Goal: Task Accomplishment & Management: Use online tool/utility

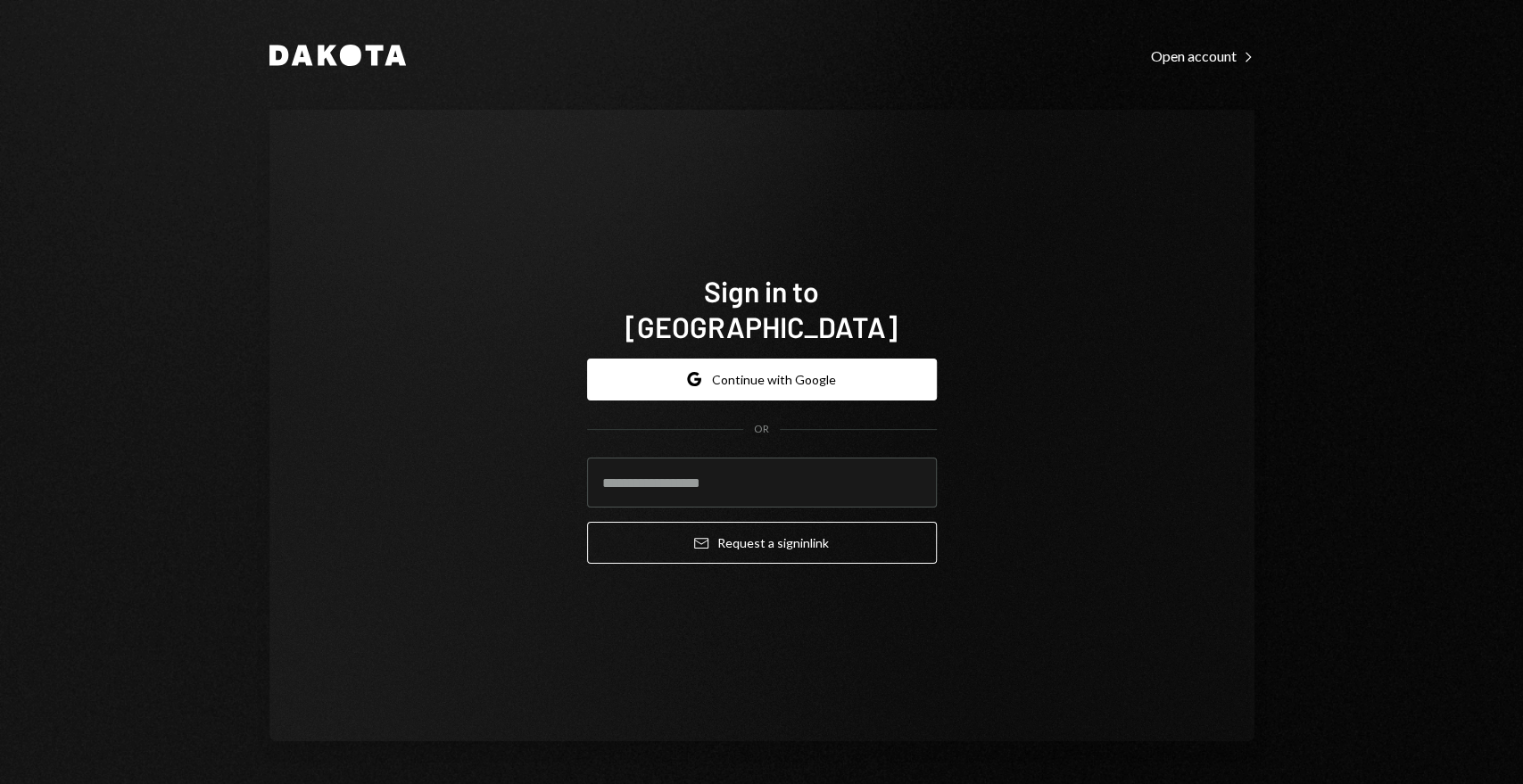
click at [692, 97] on div "Dakota Open account Right Caret Sign in to Dakota Google Continue with Google O…" at bounding box center [762, 392] width 1070 height 784
click at [753, 359] on button "Google Continue with Google" at bounding box center [762, 379] width 349 height 42
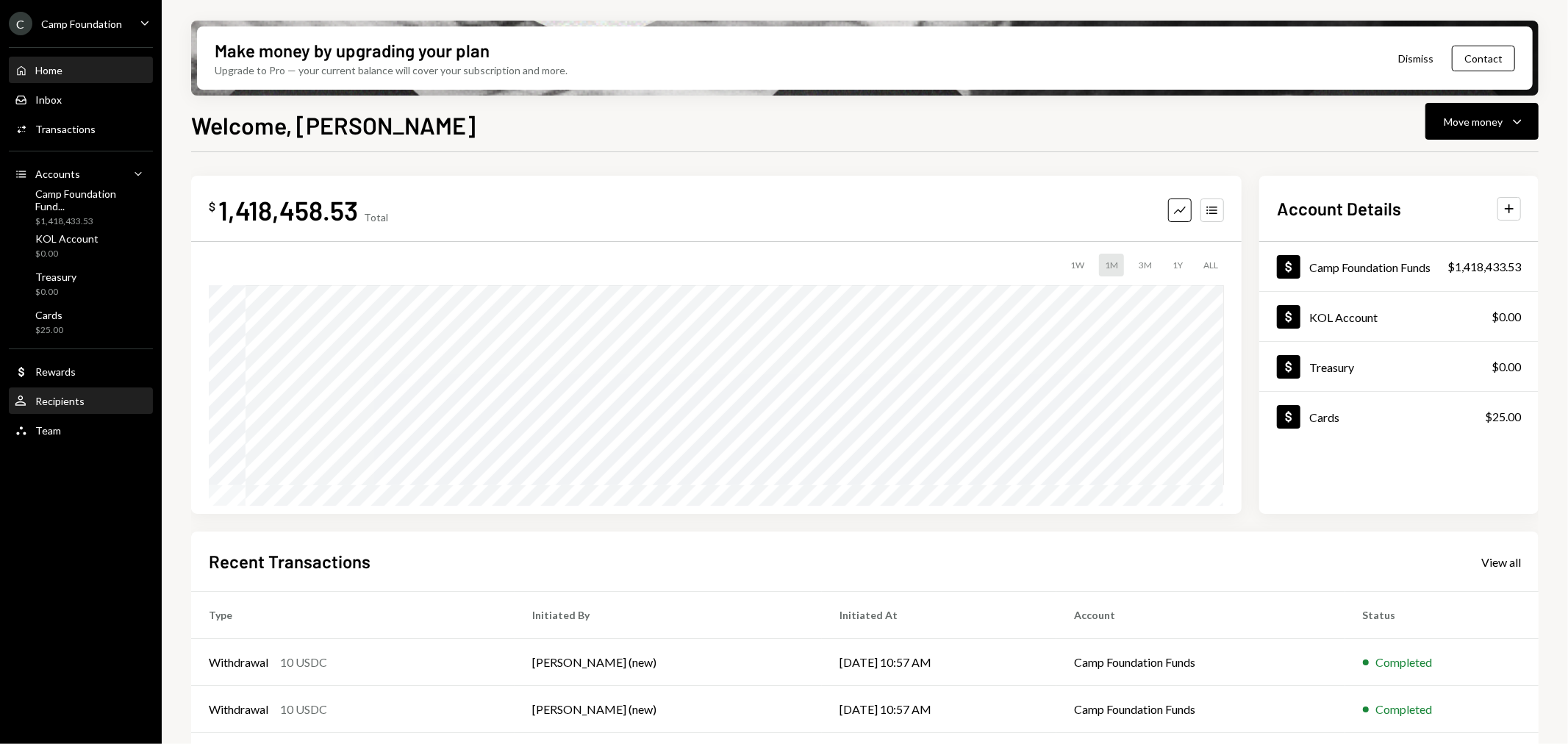
click at [54, 398] on div "Recipients" at bounding box center [60, 401] width 49 height 12
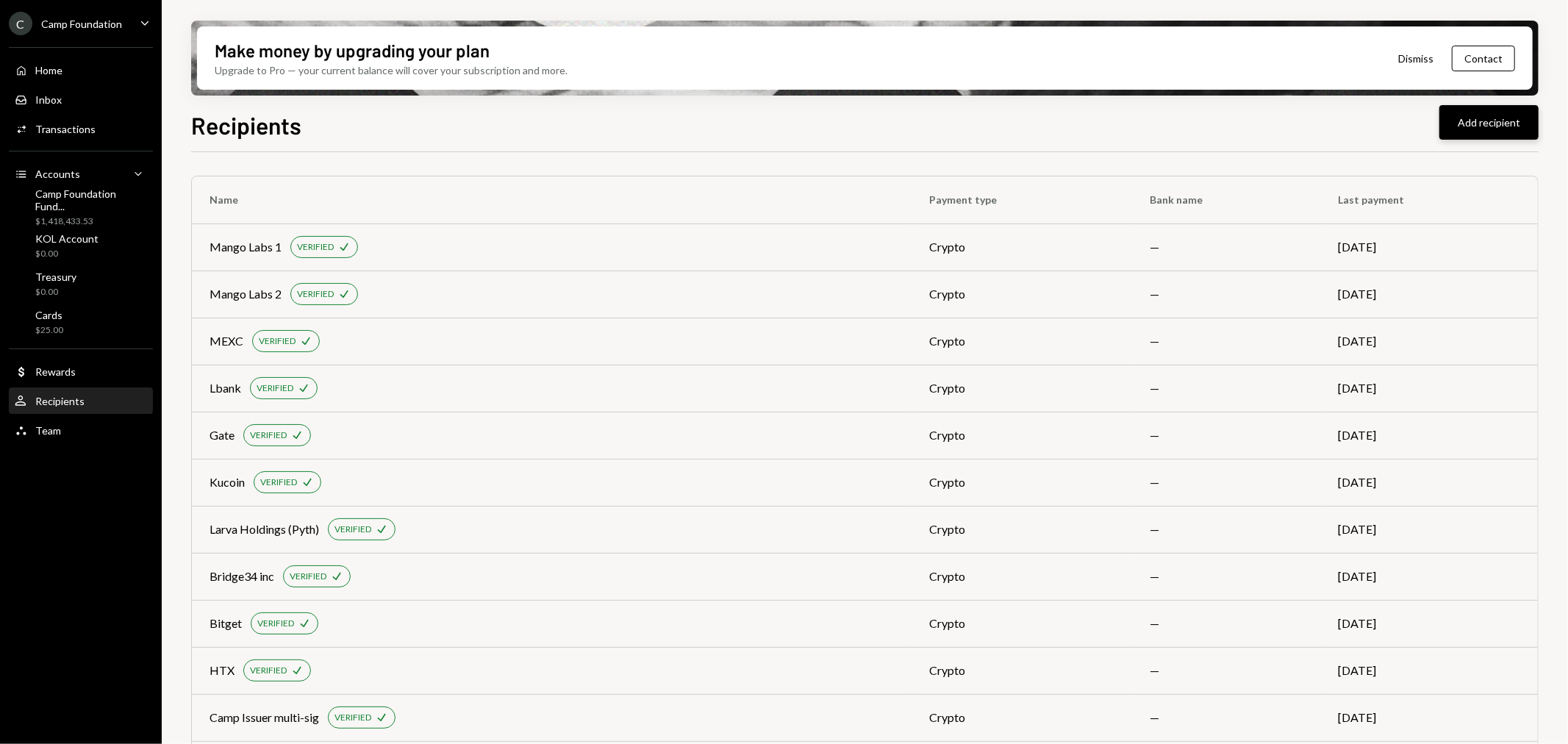
click at [1485, 126] on button "Add recipient" at bounding box center [1489, 122] width 100 height 34
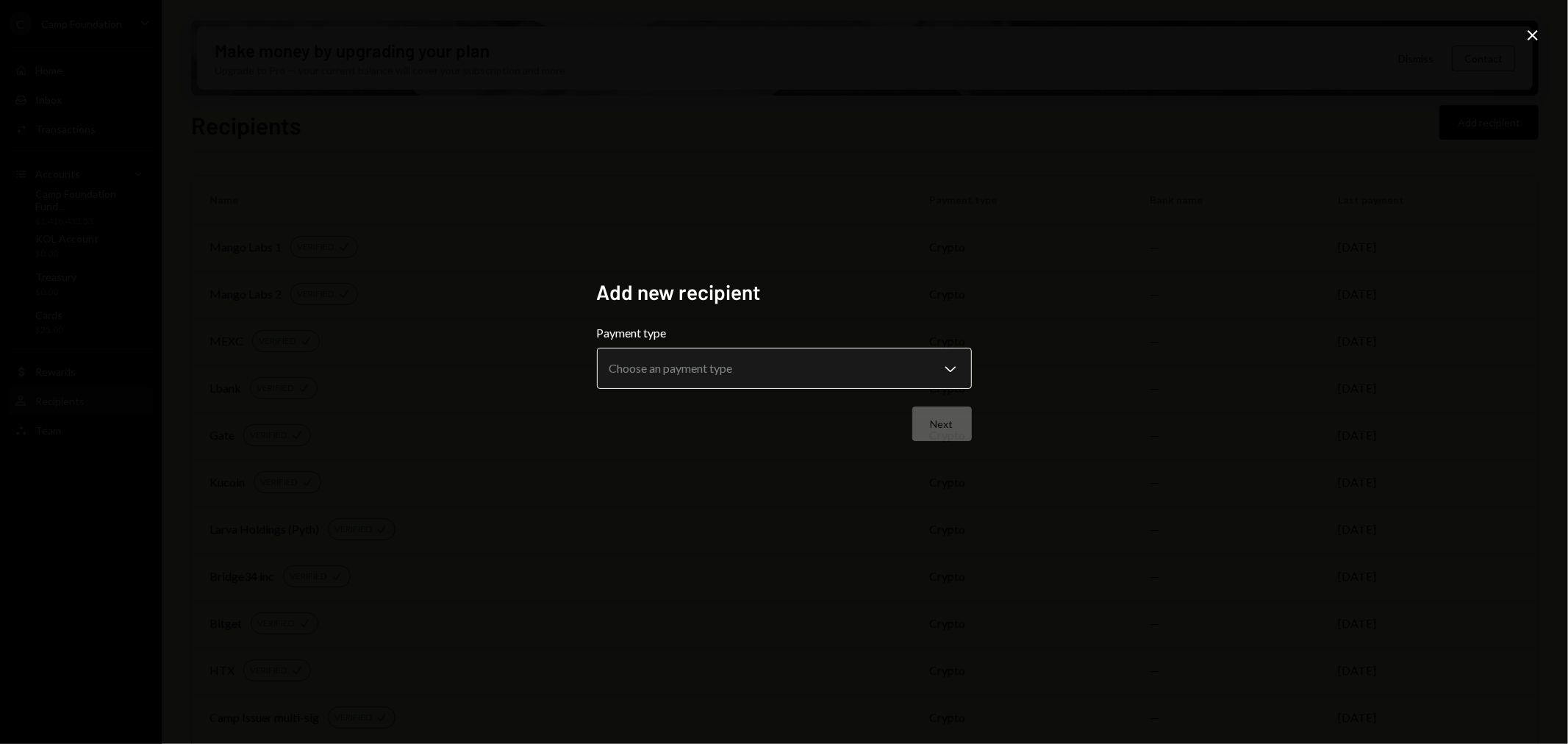
click at [815, 370] on body "C Camp Foundation Caret Down Home Home Inbox Inbox Activities Transactions Acco…" at bounding box center [784, 372] width 1568 height 744
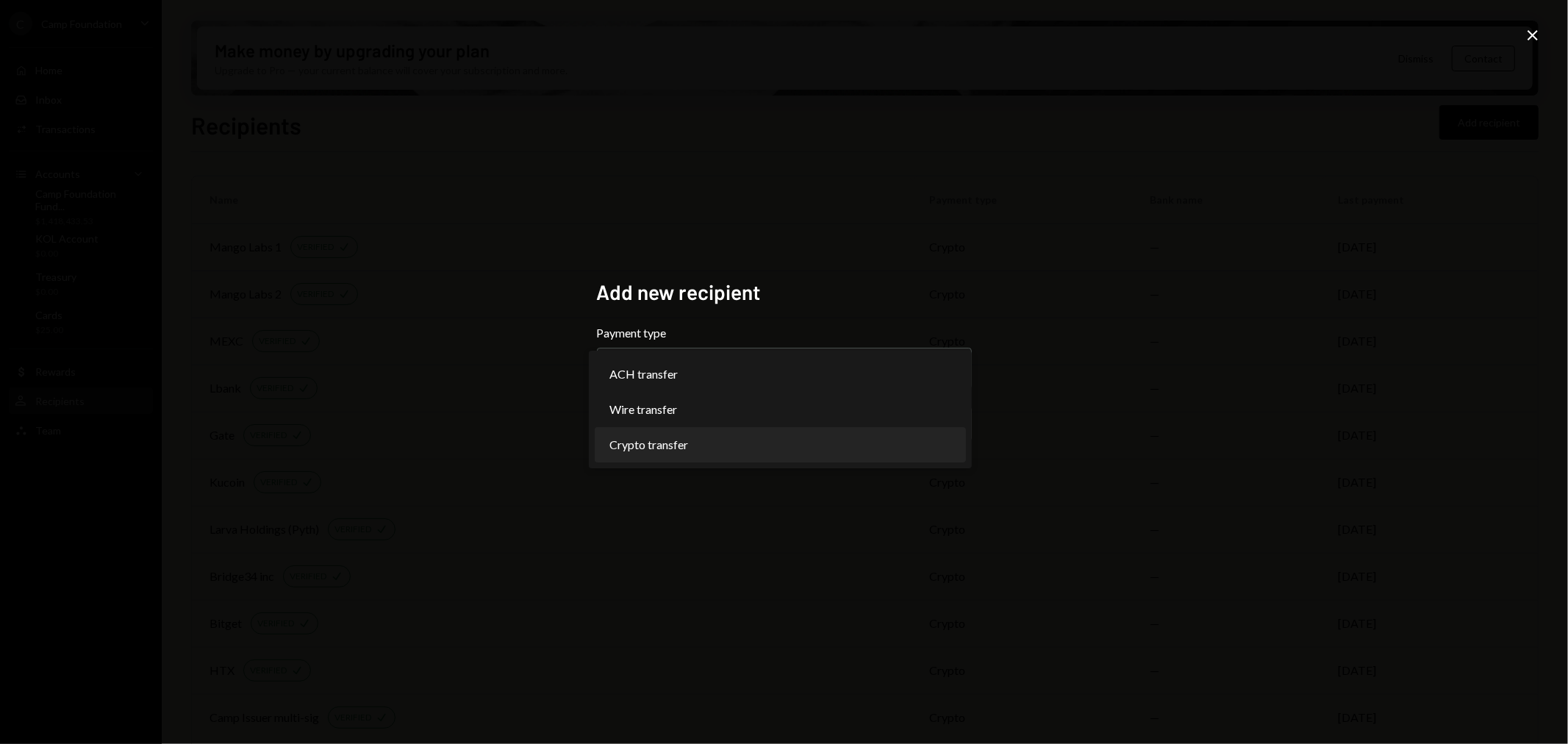
select select "******"
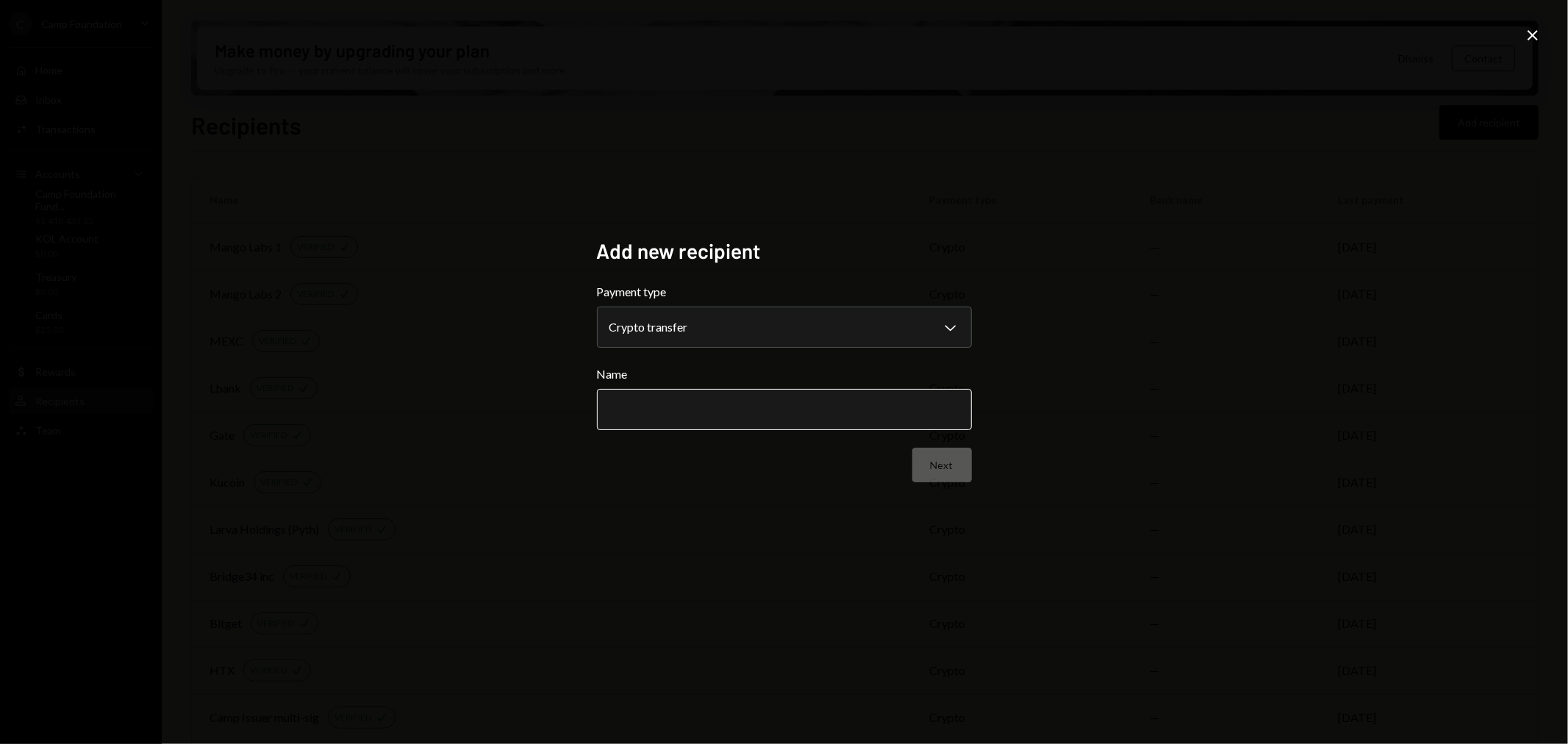
click at [730, 406] on input "Name" at bounding box center [785, 410] width 375 height 41
type input "*******"
click at [943, 464] on button "Next" at bounding box center [942, 465] width 60 height 34
click at [839, 346] on body "C Camp Foundation Caret Down Home Home Inbox Inbox Activities Transactions Acco…" at bounding box center [784, 372] width 1568 height 744
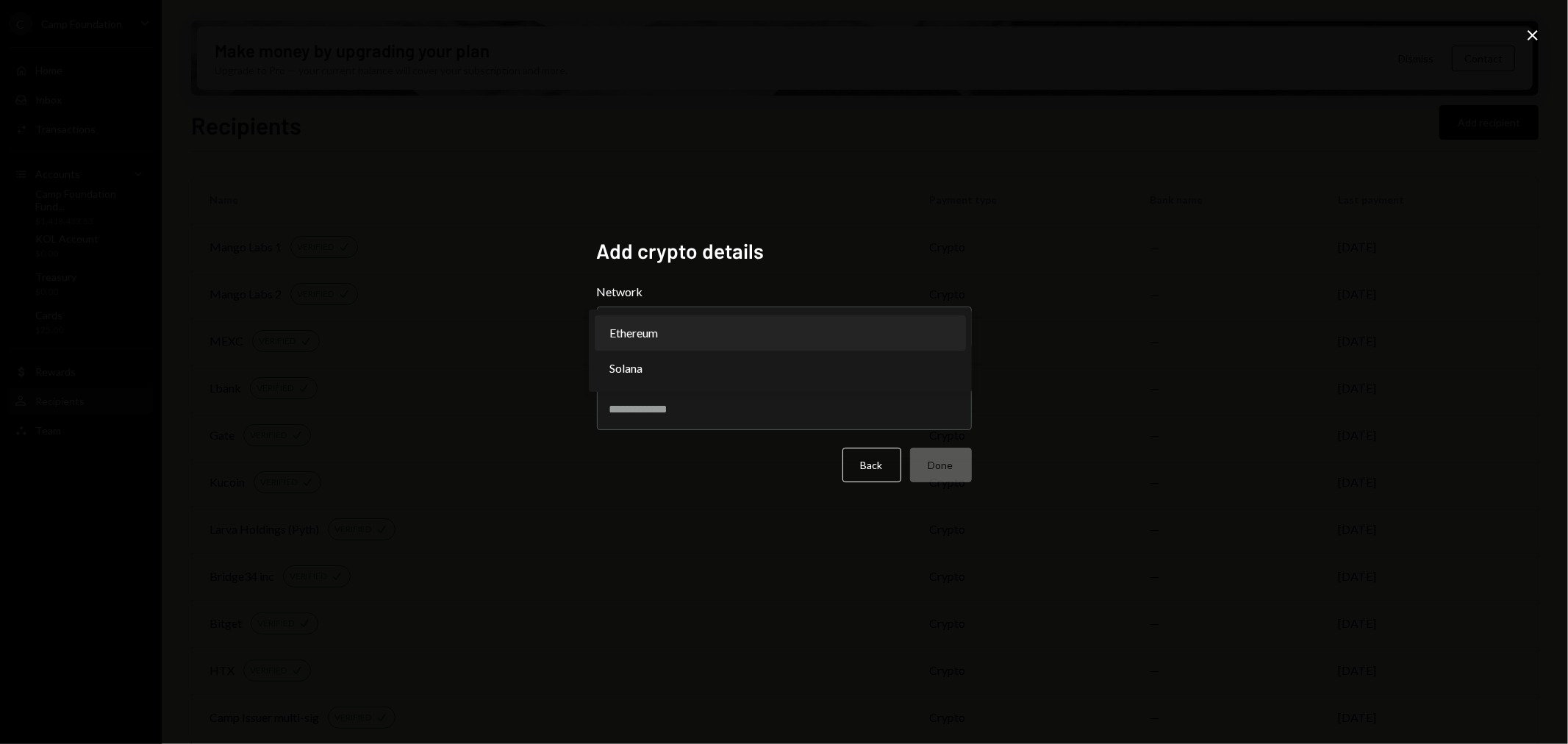
select select "**********"
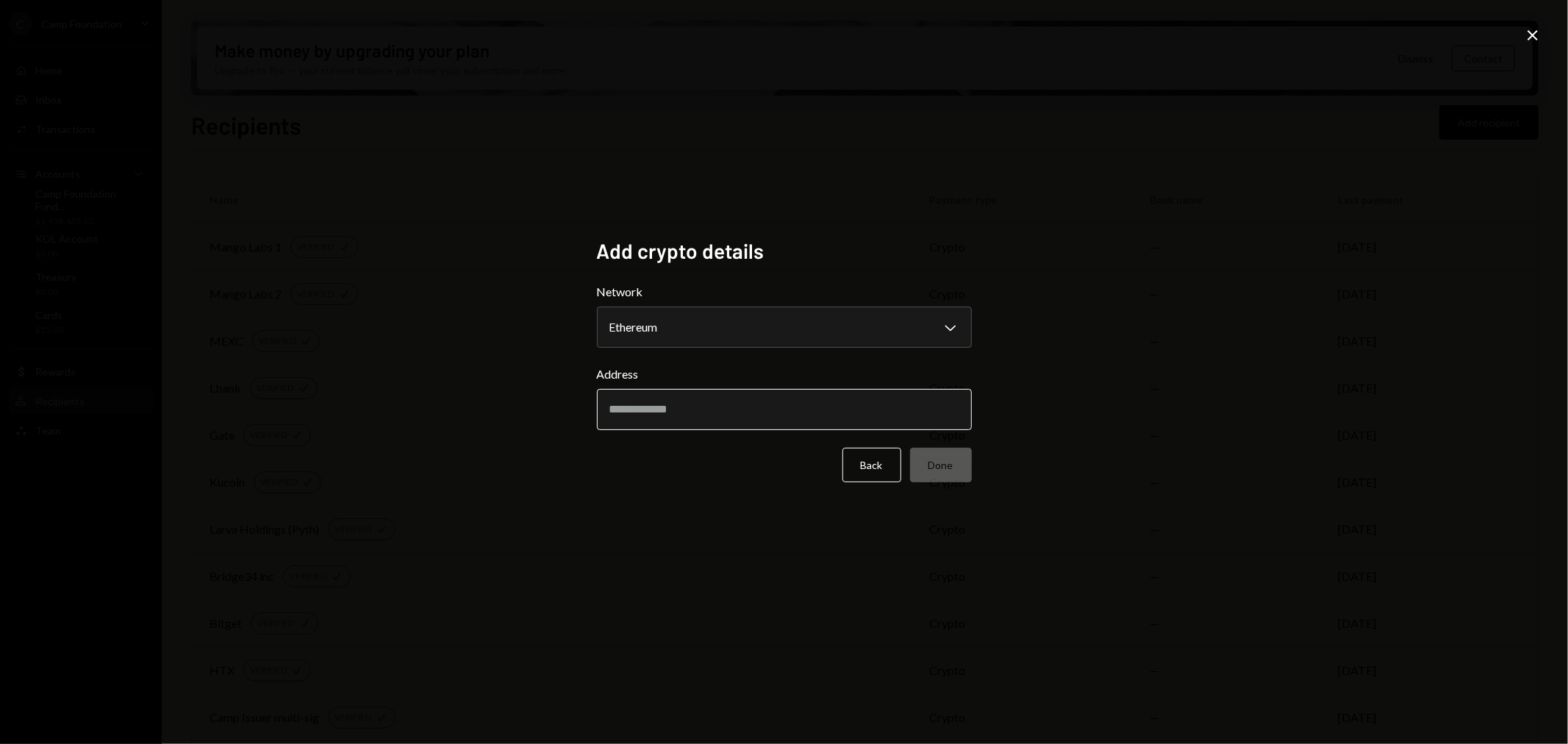
click at [737, 410] on input "Address" at bounding box center [785, 410] width 375 height 41
paste input "**********"
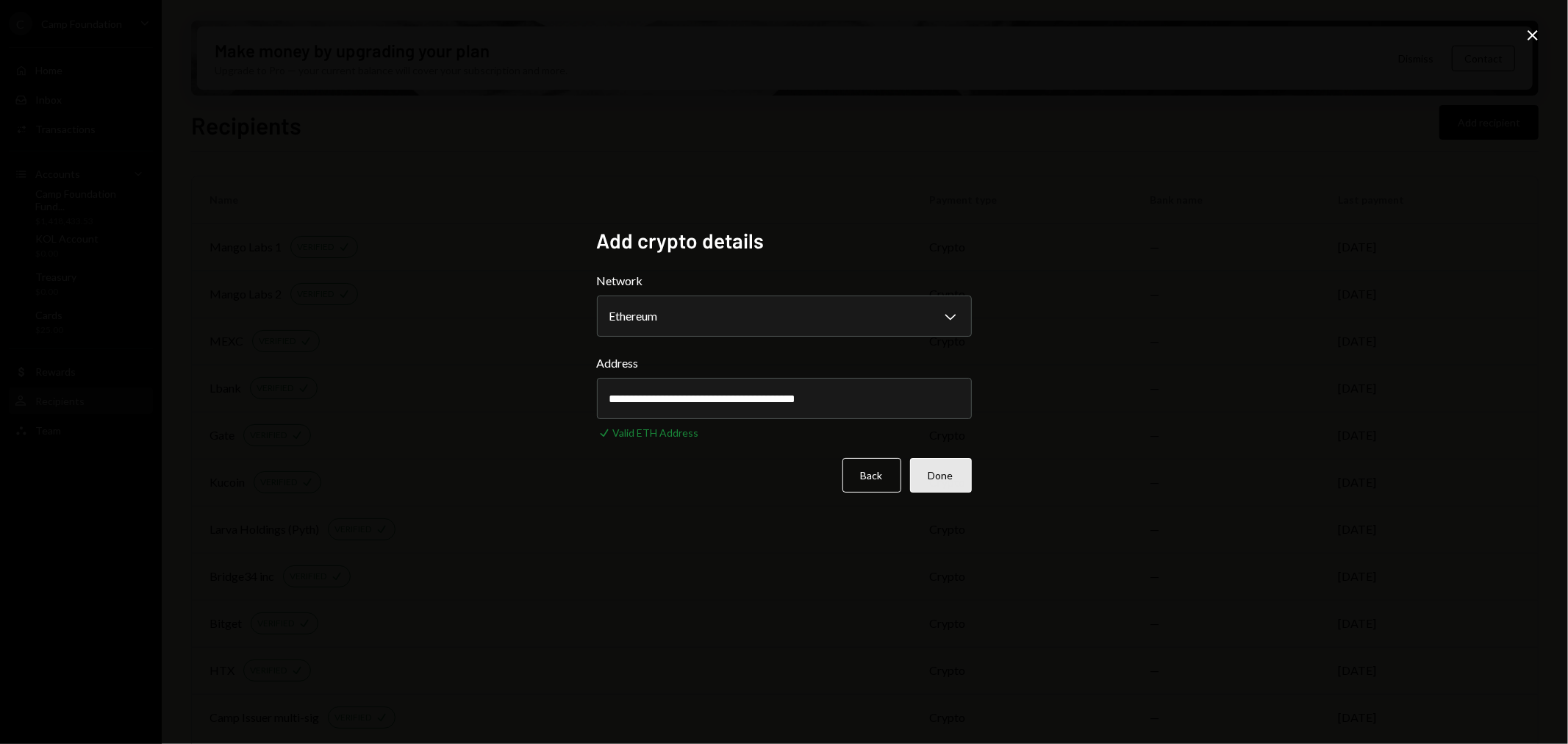
type input "**********"
click at [949, 478] on button "Done" at bounding box center [941, 475] width 62 height 34
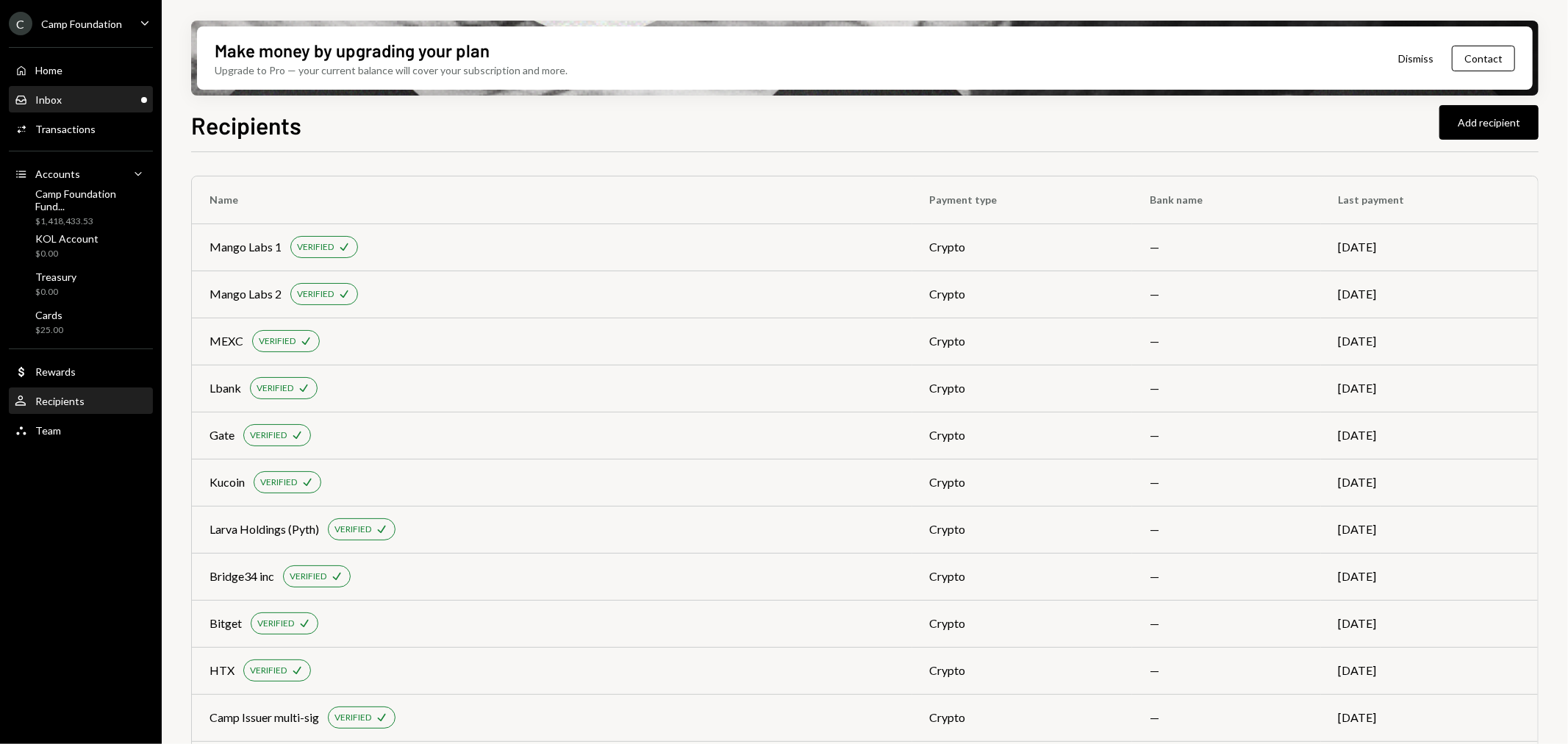
click at [54, 106] on div "Inbox Inbox" at bounding box center [80, 100] width 132 height 25
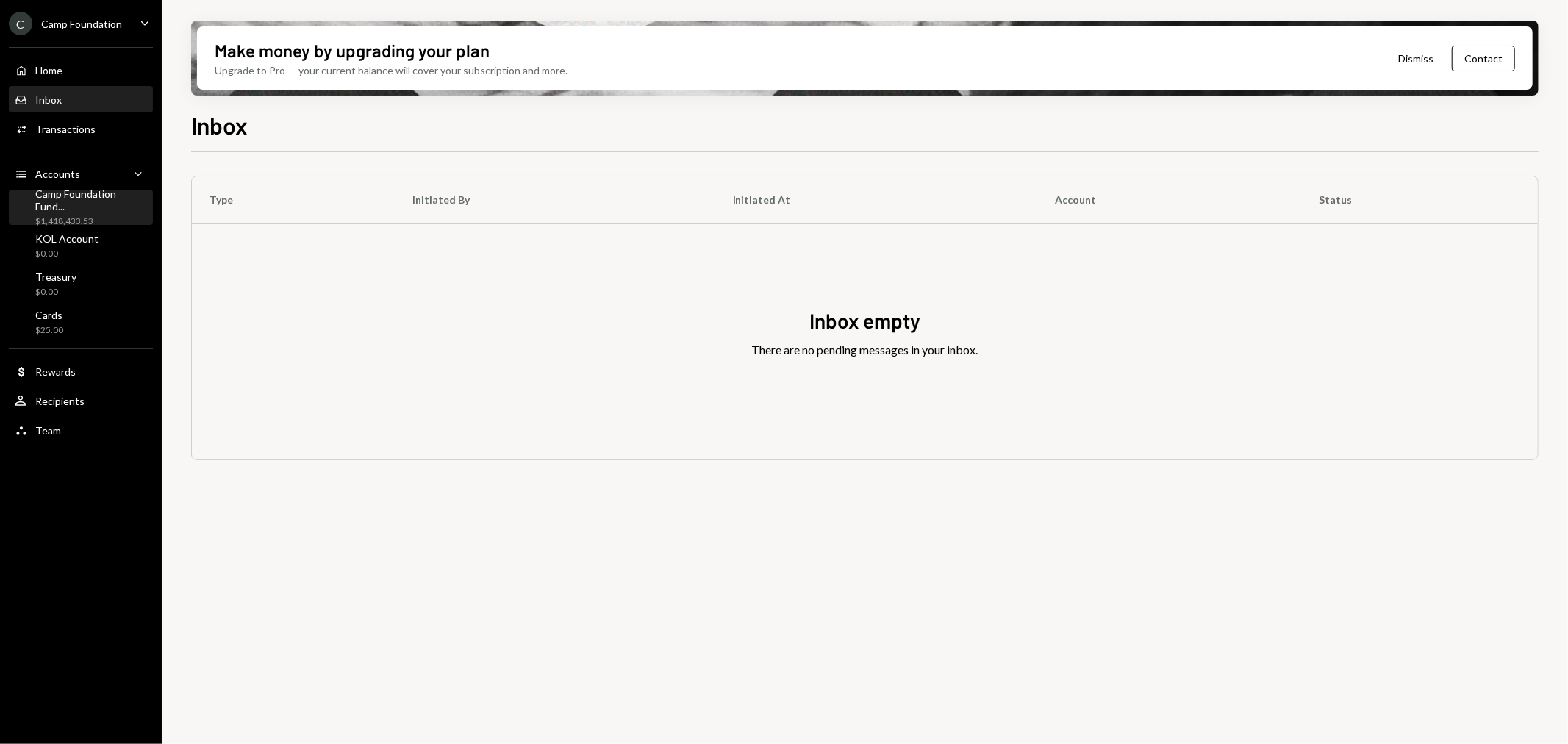
click at [100, 215] on div "$1,418,433.53" at bounding box center [91, 221] width 112 height 12
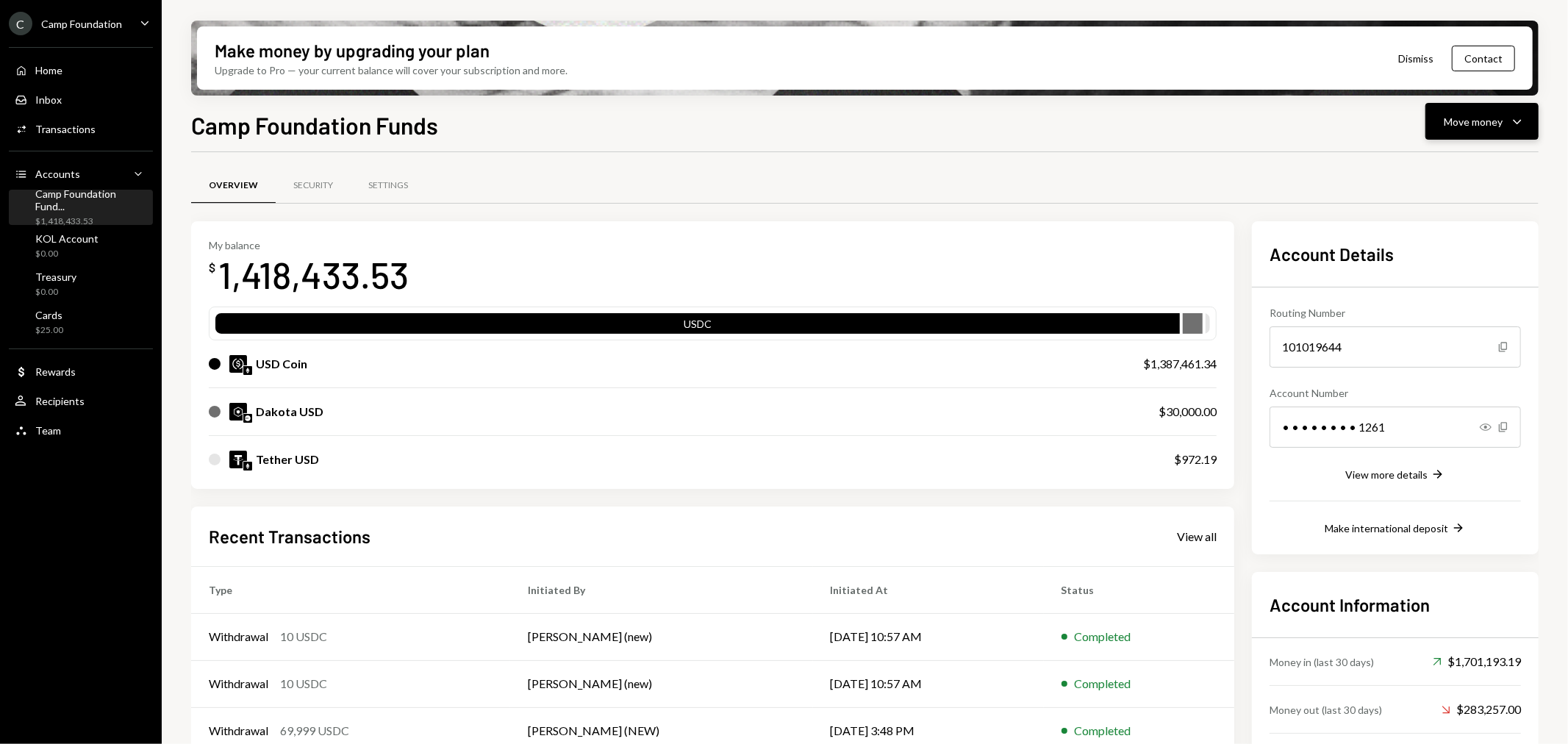
click at [1480, 119] on div "Move money" at bounding box center [1473, 122] width 59 height 15
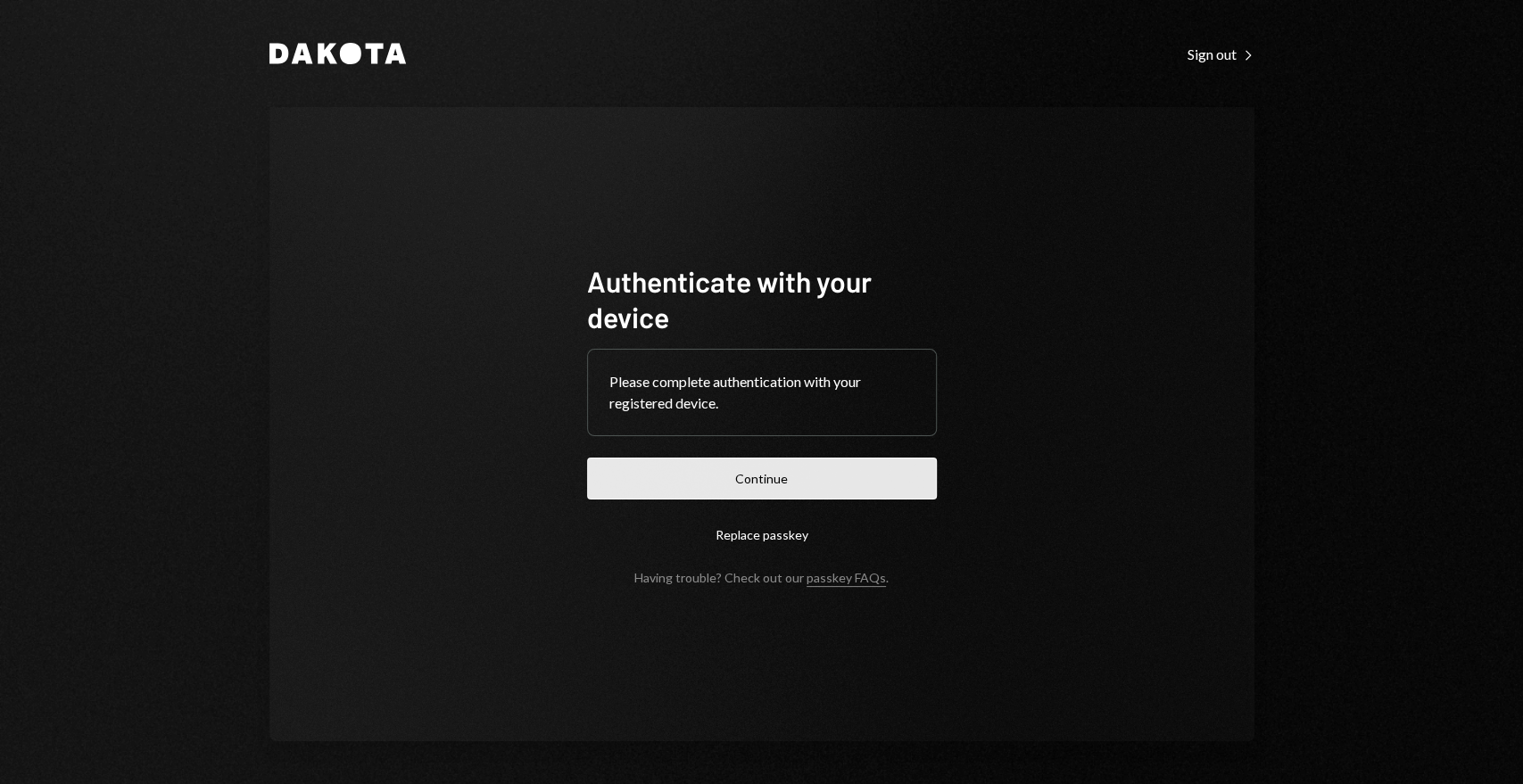
click at [762, 483] on button "Continue" at bounding box center [762, 478] width 349 height 42
click at [756, 477] on button "Continue" at bounding box center [762, 478] width 349 height 42
click at [757, 480] on button "Continue" at bounding box center [762, 478] width 349 height 42
click at [763, 490] on button "Continue" at bounding box center [762, 478] width 349 height 42
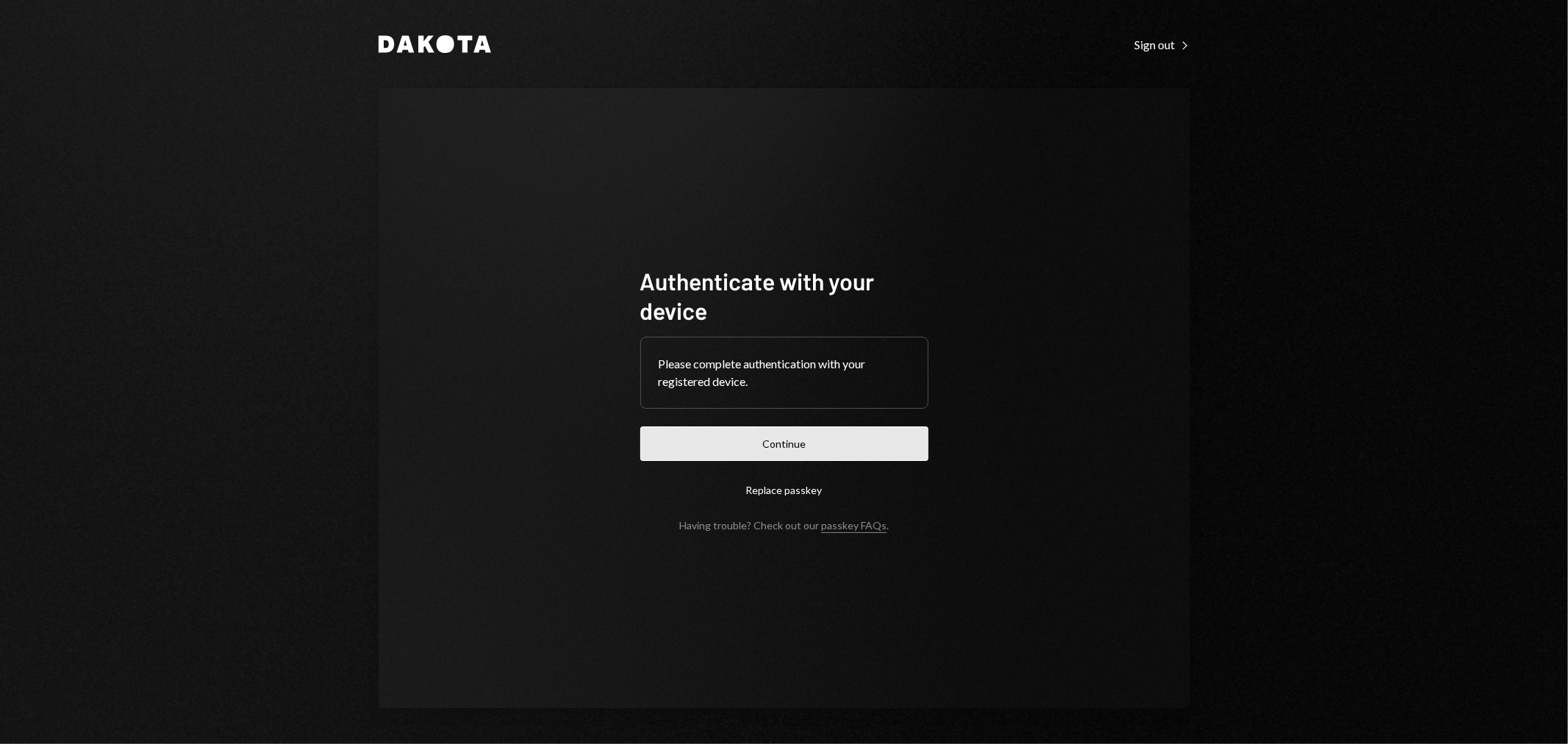
click at [845, 443] on button "Continue" at bounding box center [784, 443] width 288 height 34
click at [794, 462] on form "Authenticate with your device Please complete authentication with your register…" at bounding box center [784, 399] width 288 height 266
click at [805, 444] on button "Continue" at bounding box center [784, 443] width 288 height 34
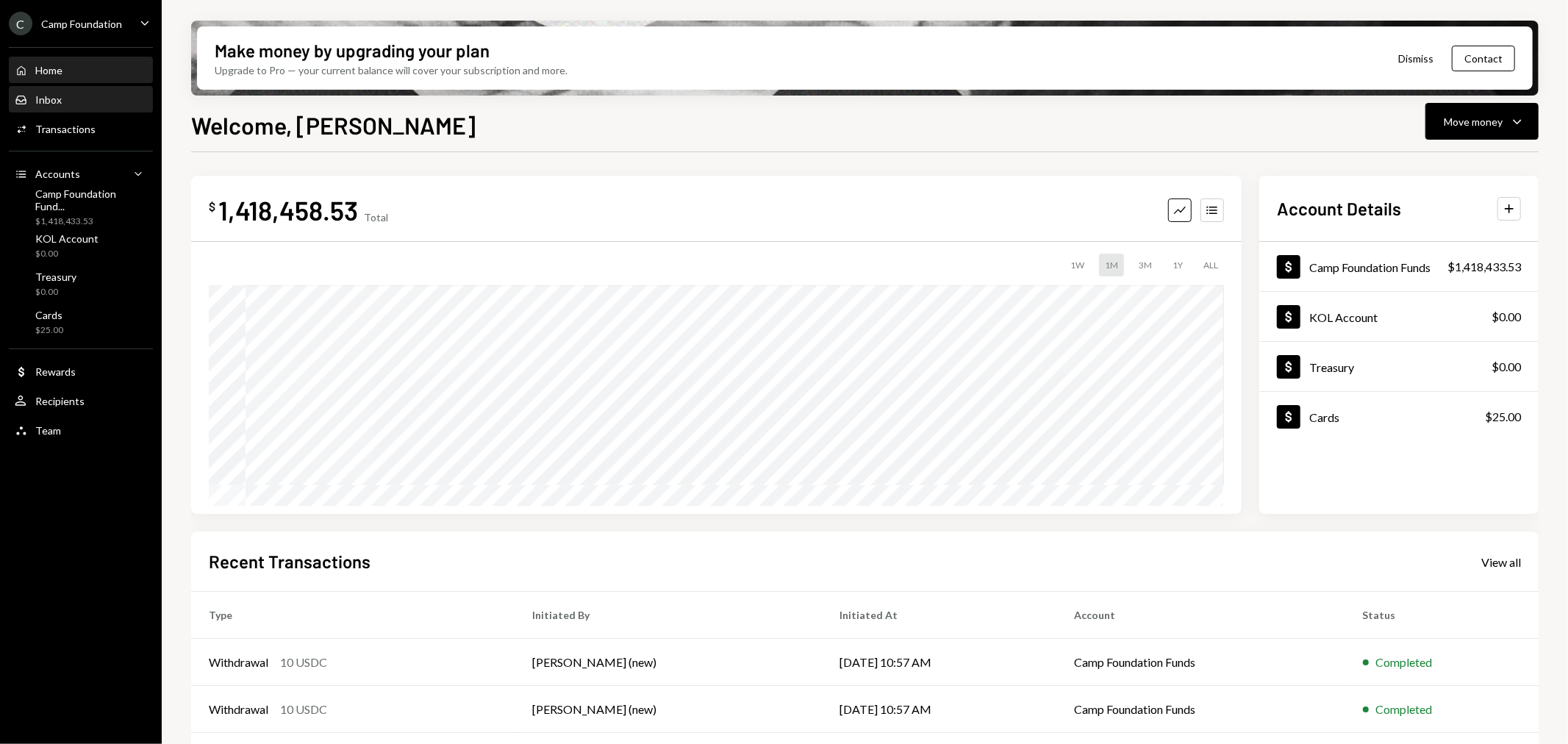
click at [115, 102] on div "Inbox Inbox" at bounding box center [80, 100] width 132 height 13
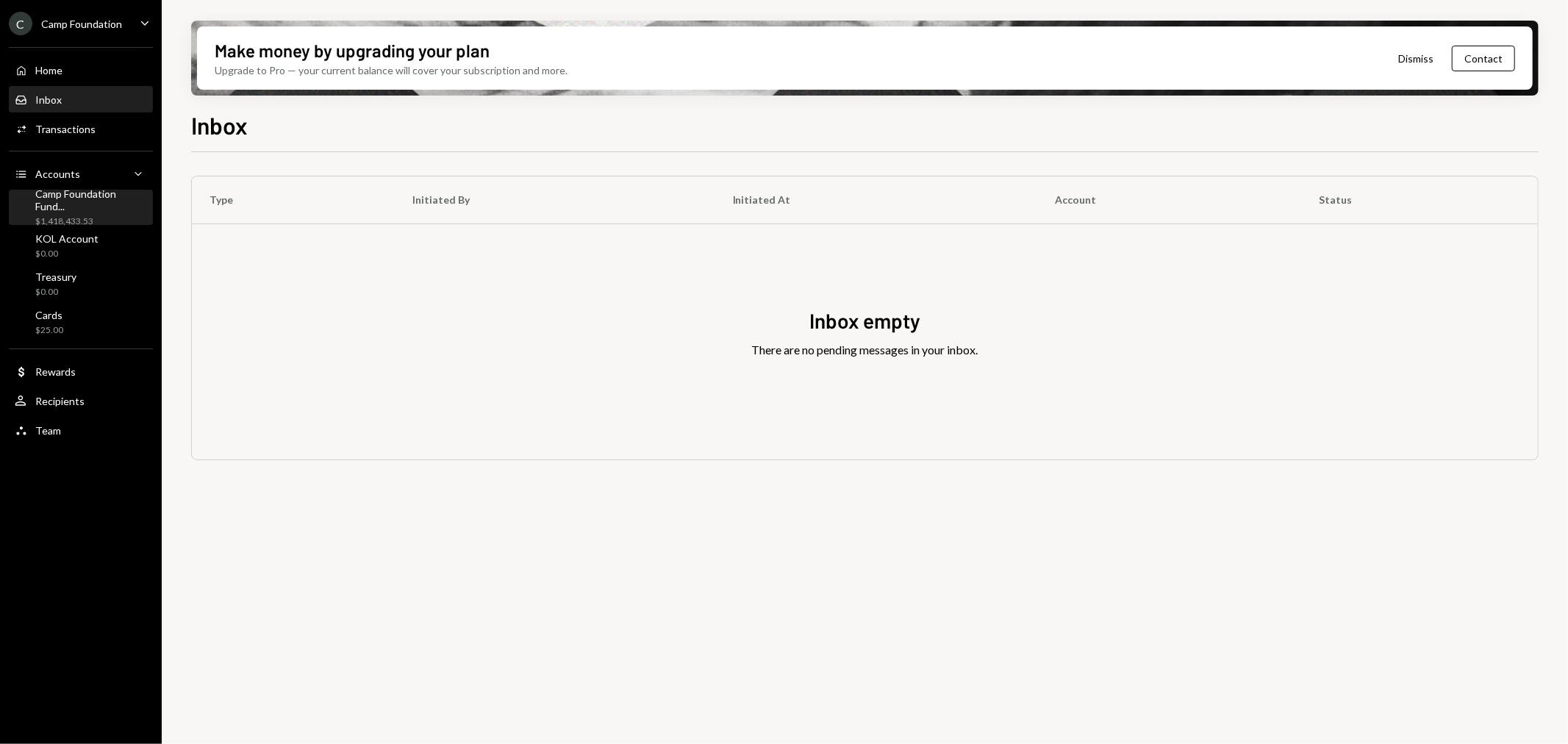
click at [107, 215] on div "$1,418,433.53" at bounding box center [91, 221] width 112 height 12
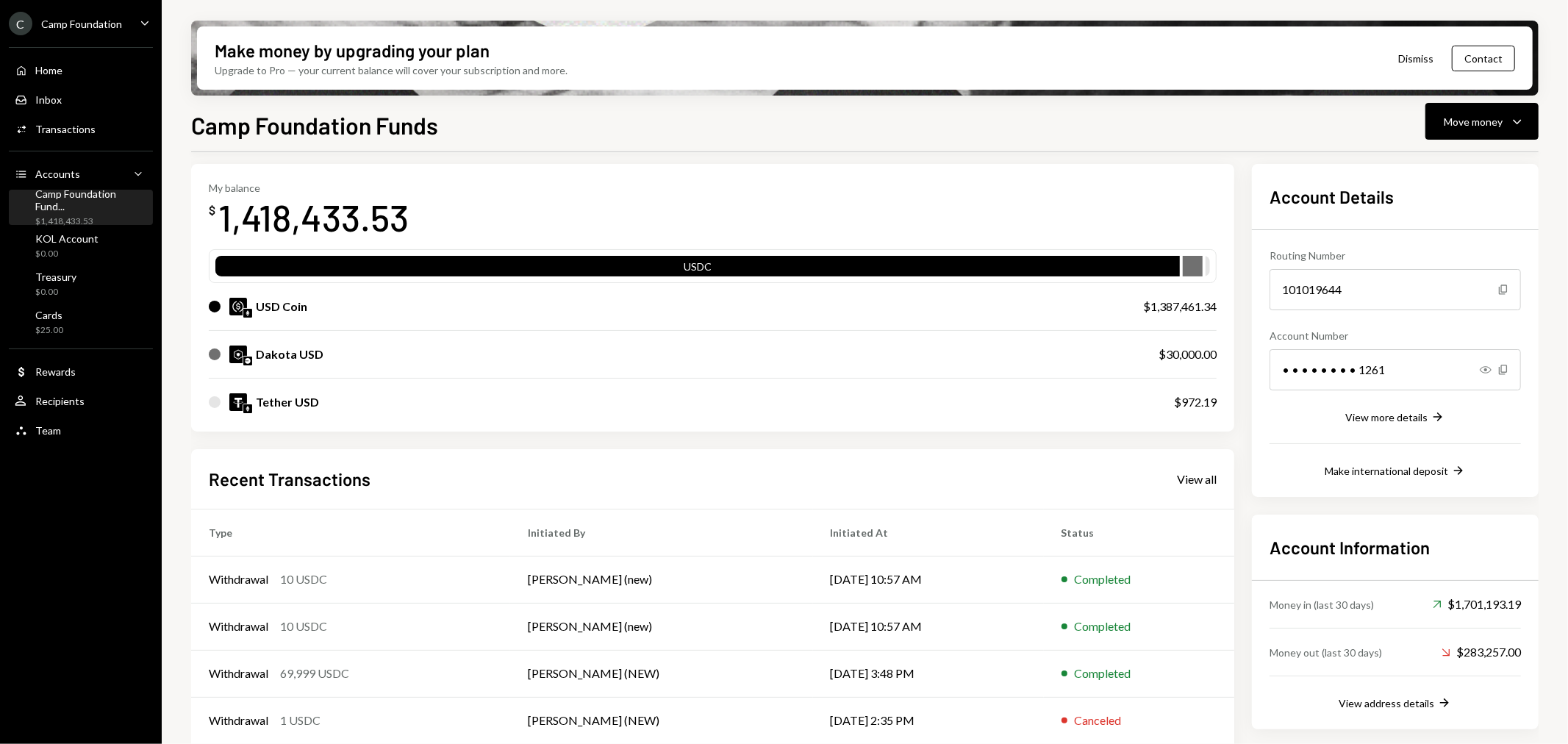
scroll to position [116, 0]
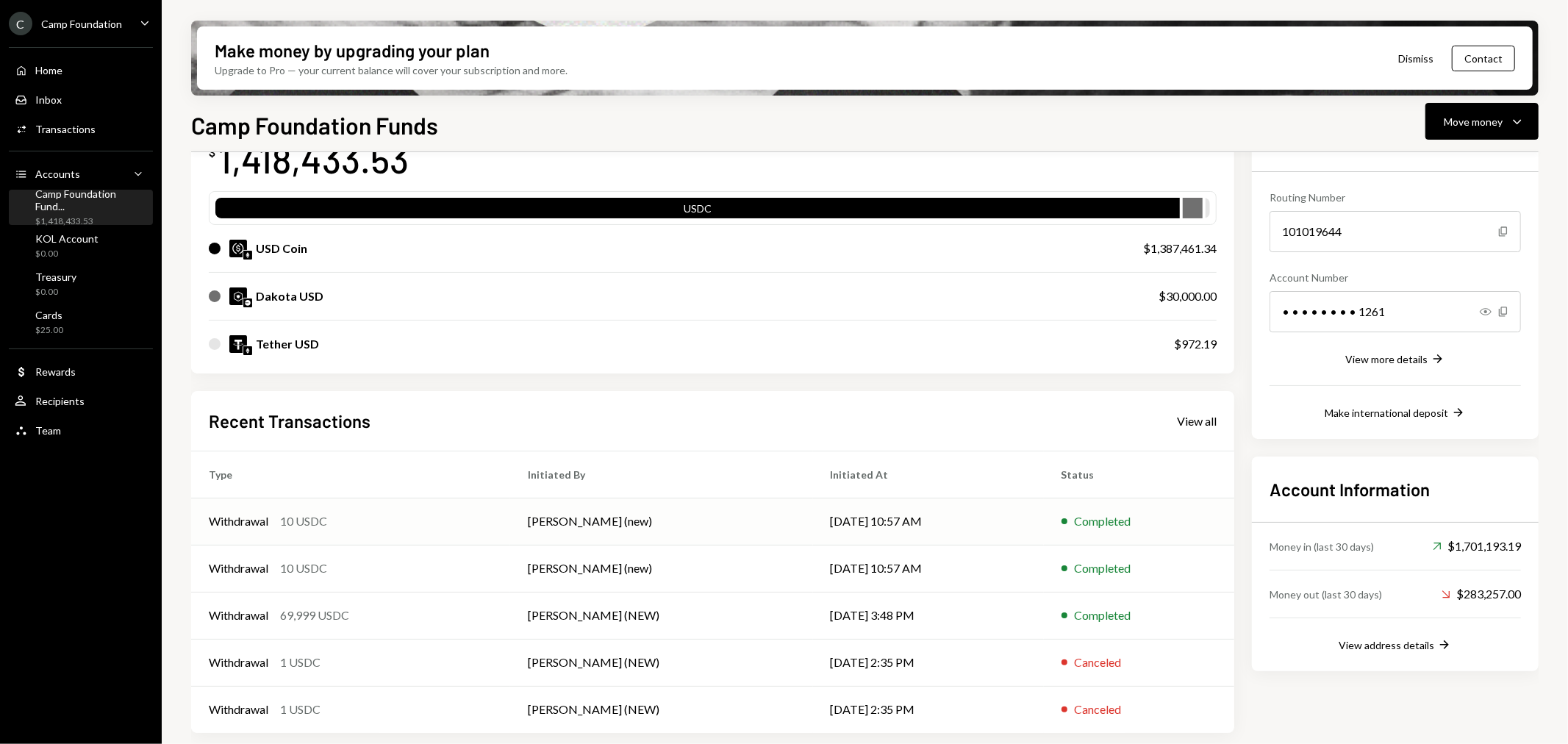
click at [238, 523] on div "Withdrawal" at bounding box center [239, 520] width 60 height 18
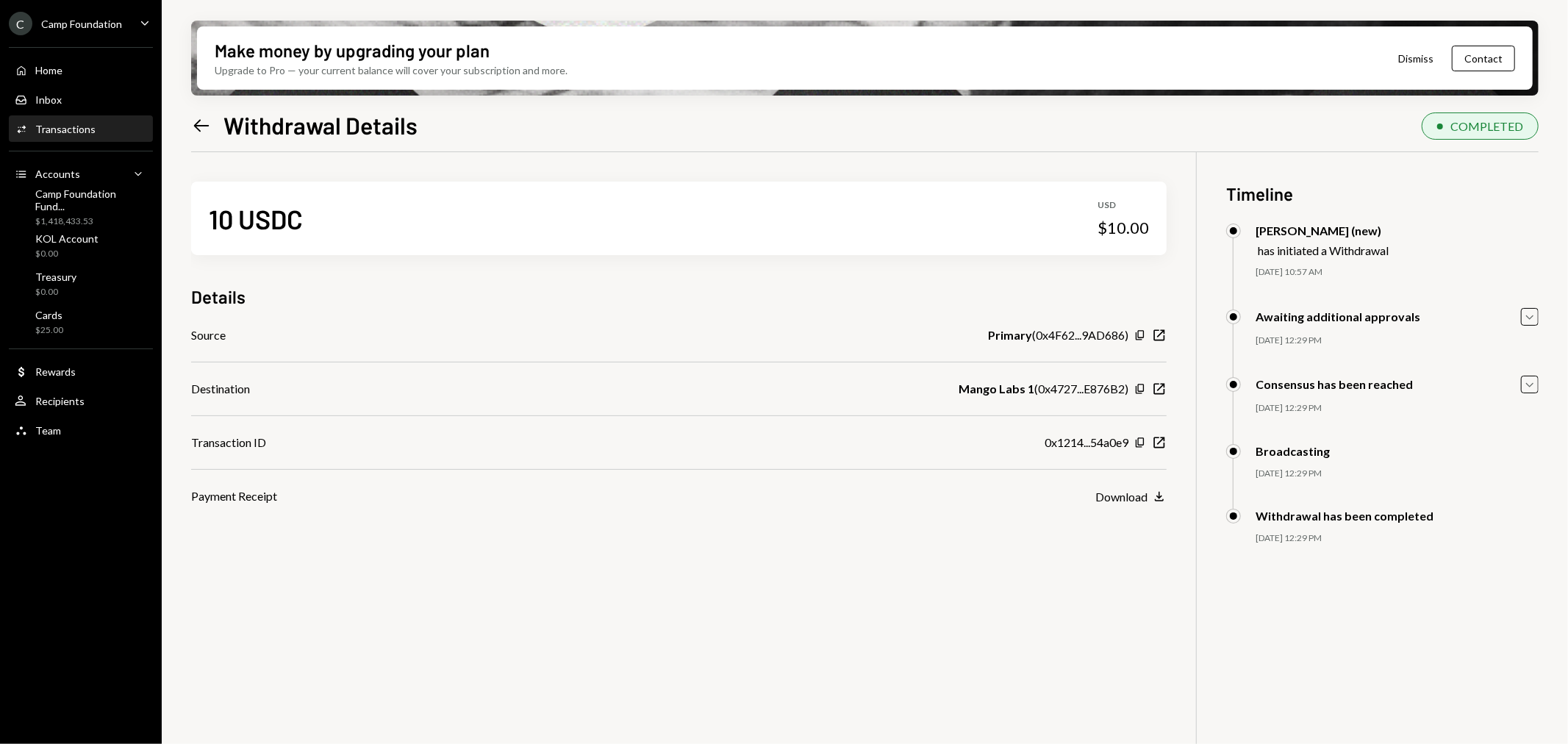
click at [55, 128] on div "Transactions" at bounding box center [65, 129] width 60 height 12
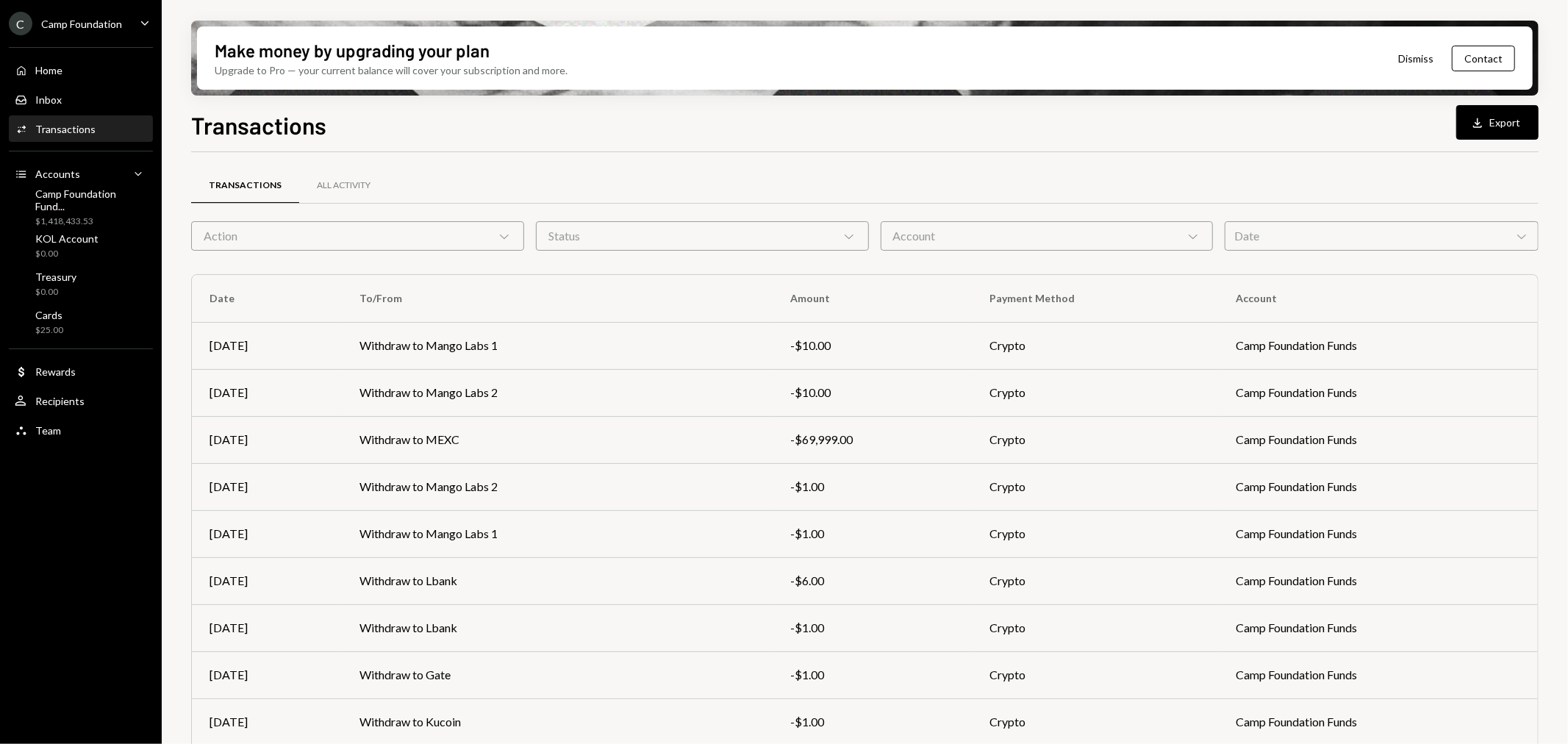
click at [496, 224] on div "Action Chevron Down" at bounding box center [358, 236] width 333 height 29
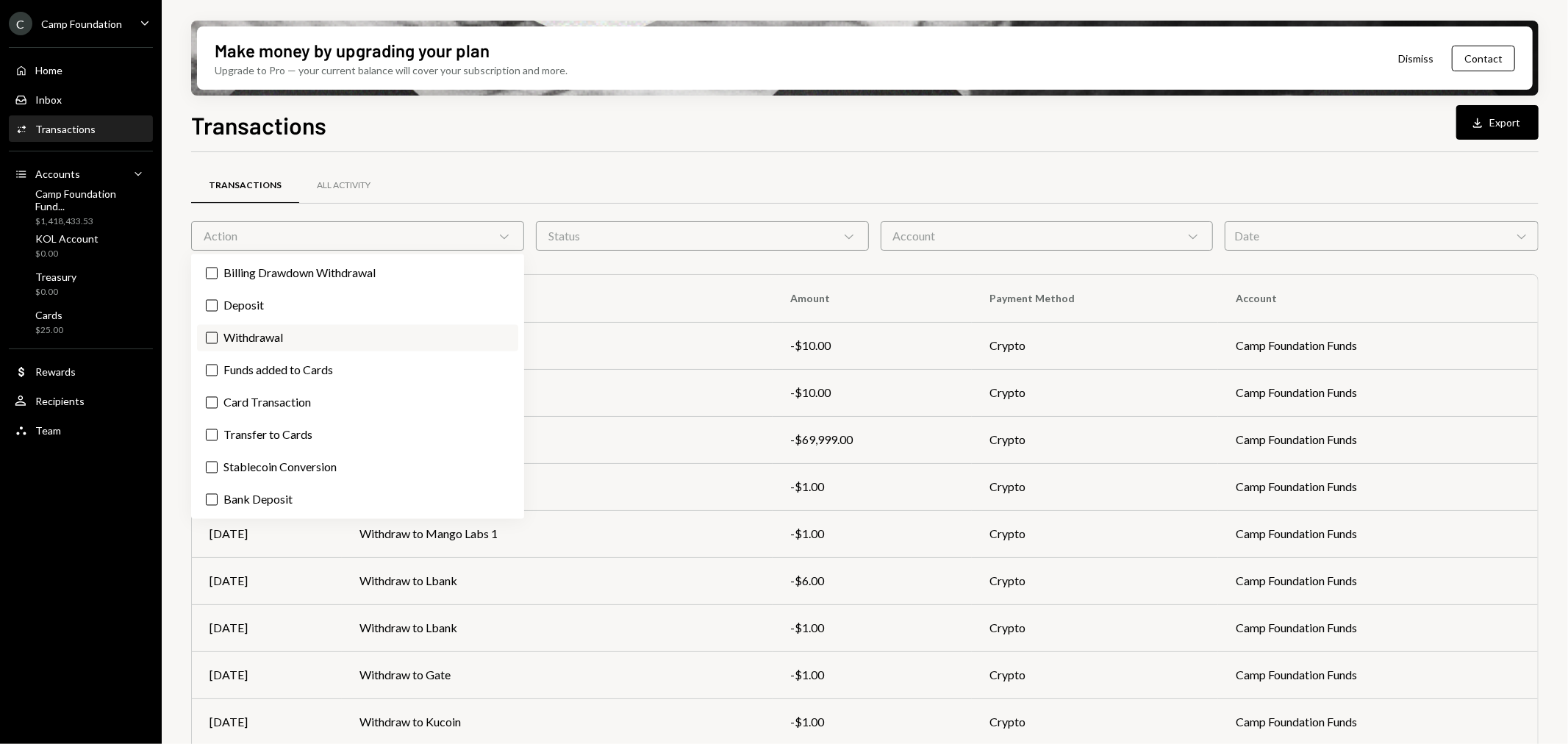
click at [380, 338] on label "Withdrawal" at bounding box center [358, 338] width 322 height 27
click at [217, 338] on button "Withdrawal" at bounding box center [211, 338] width 11 height 11
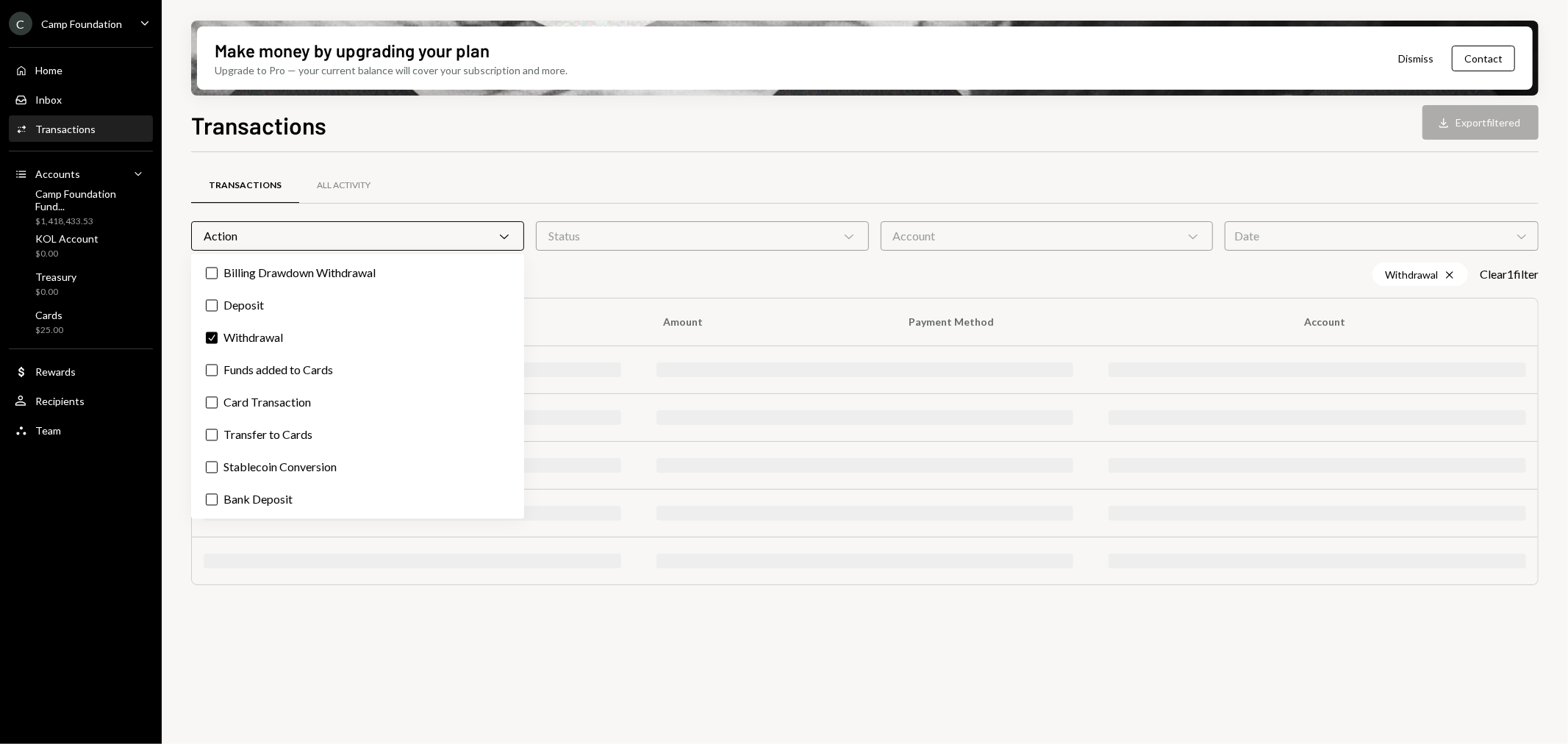
click at [704, 243] on div "Status Chevron Down" at bounding box center [702, 236] width 333 height 29
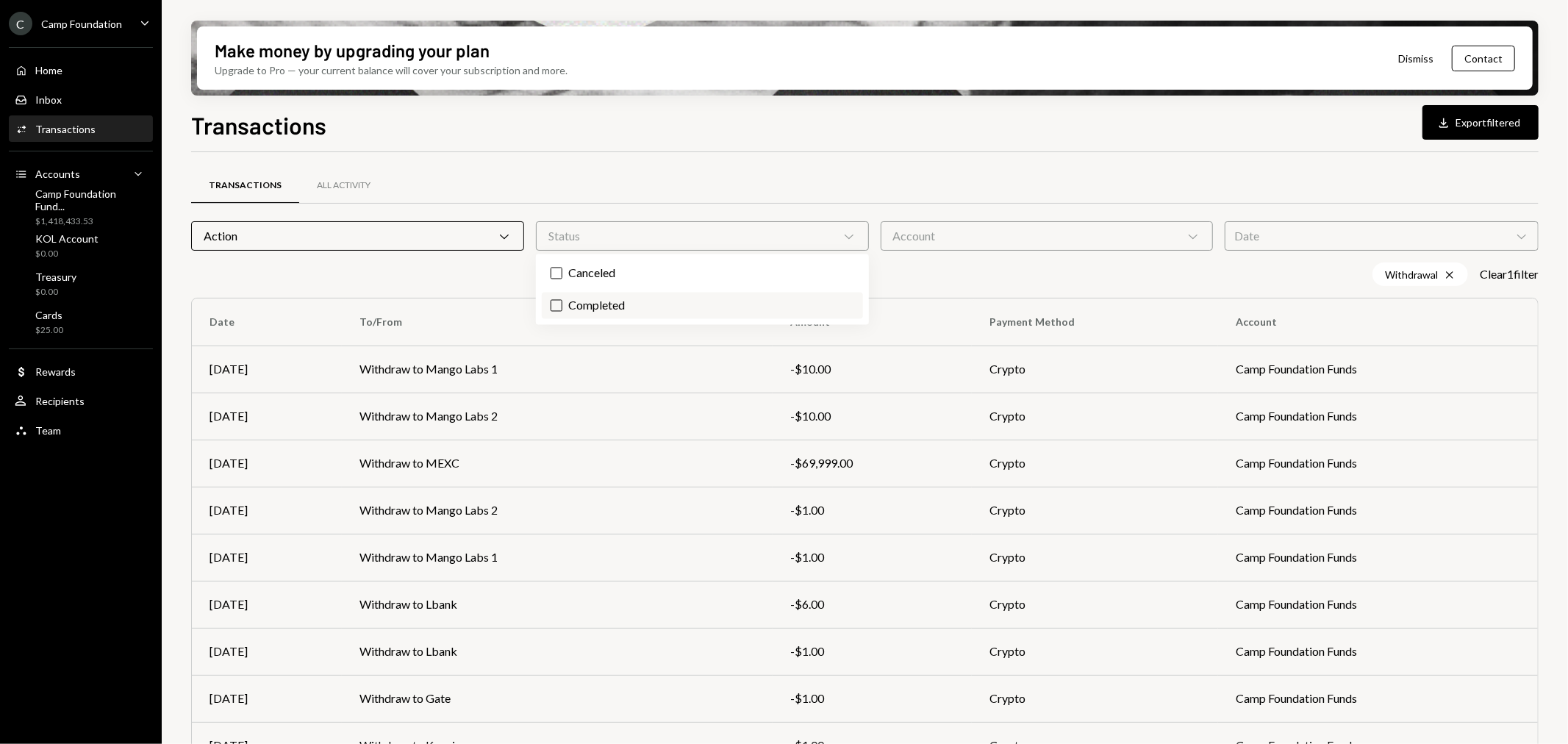
click at [655, 302] on label "Completed" at bounding box center [703, 305] width 322 height 27
click at [563, 302] on button "Completed" at bounding box center [556, 305] width 11 height 11
click at [85, 237] on div "KOL Account" at bounding box center [67, 238] width 64 height 12
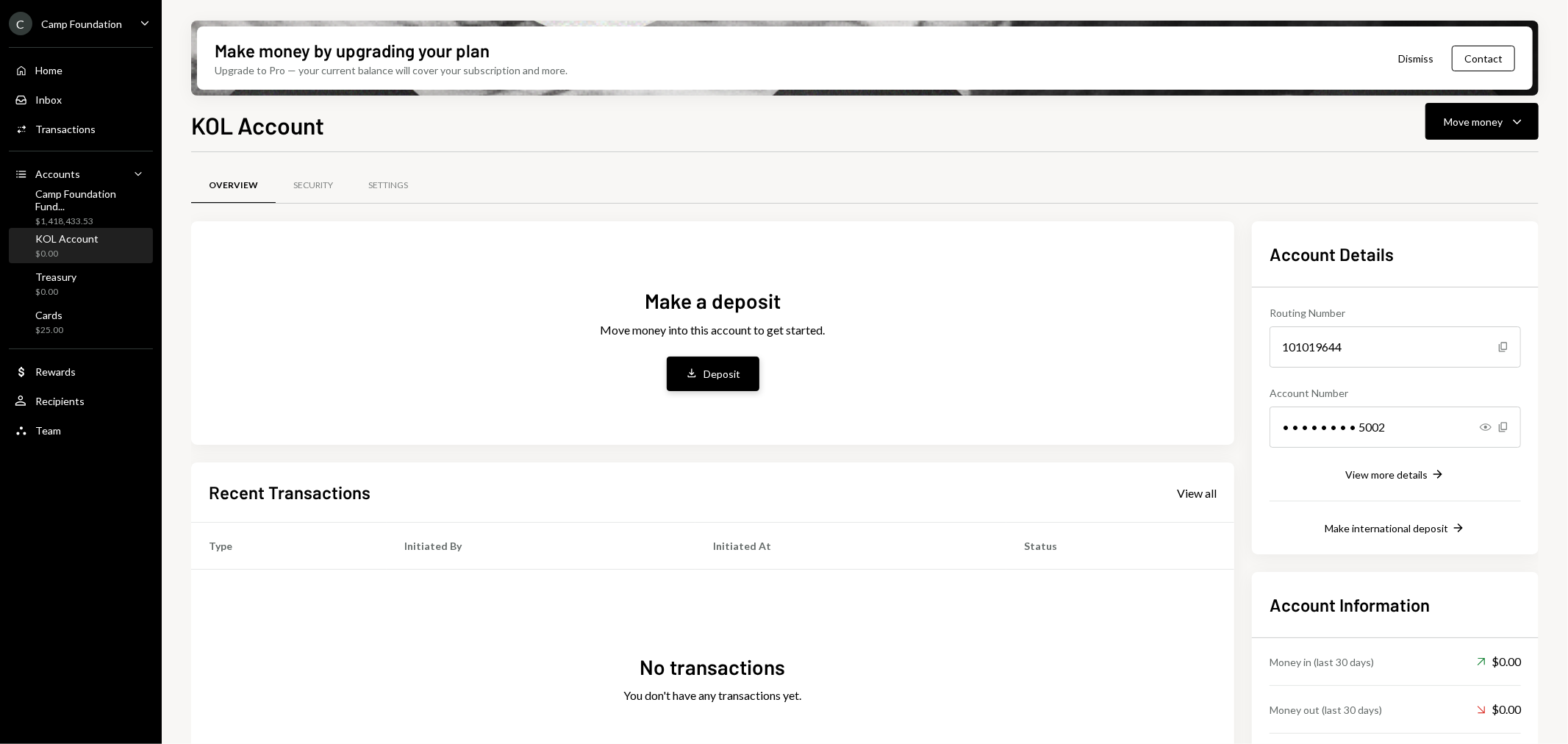
click at [711, 366] on div "Deposit" at bounding box center [723, 374] width 37 height 15
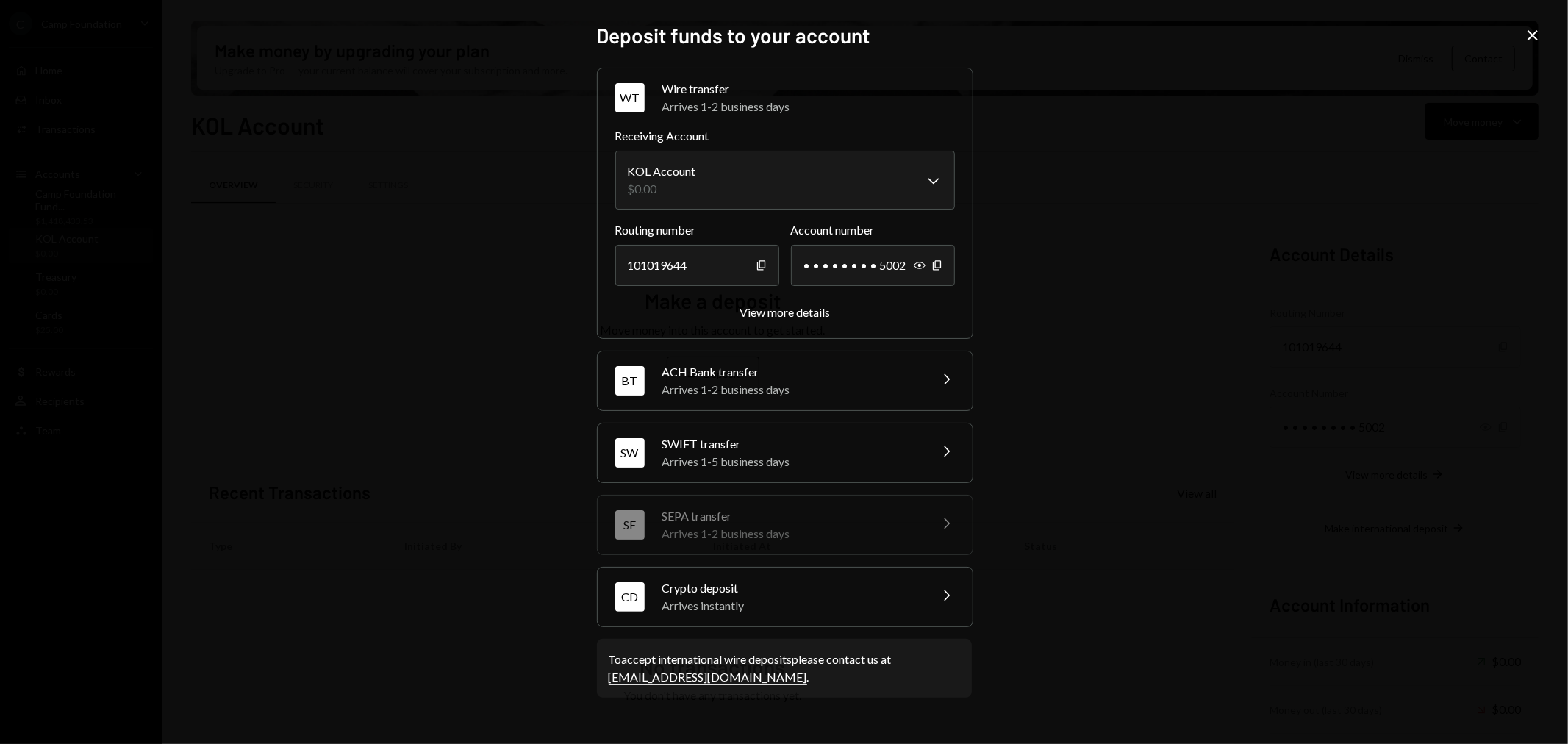
click at [799, 576] on div "CD Crypto deposit Arrives instantly Chevron Right" at bounding box center [786, 596] width 375 height 59
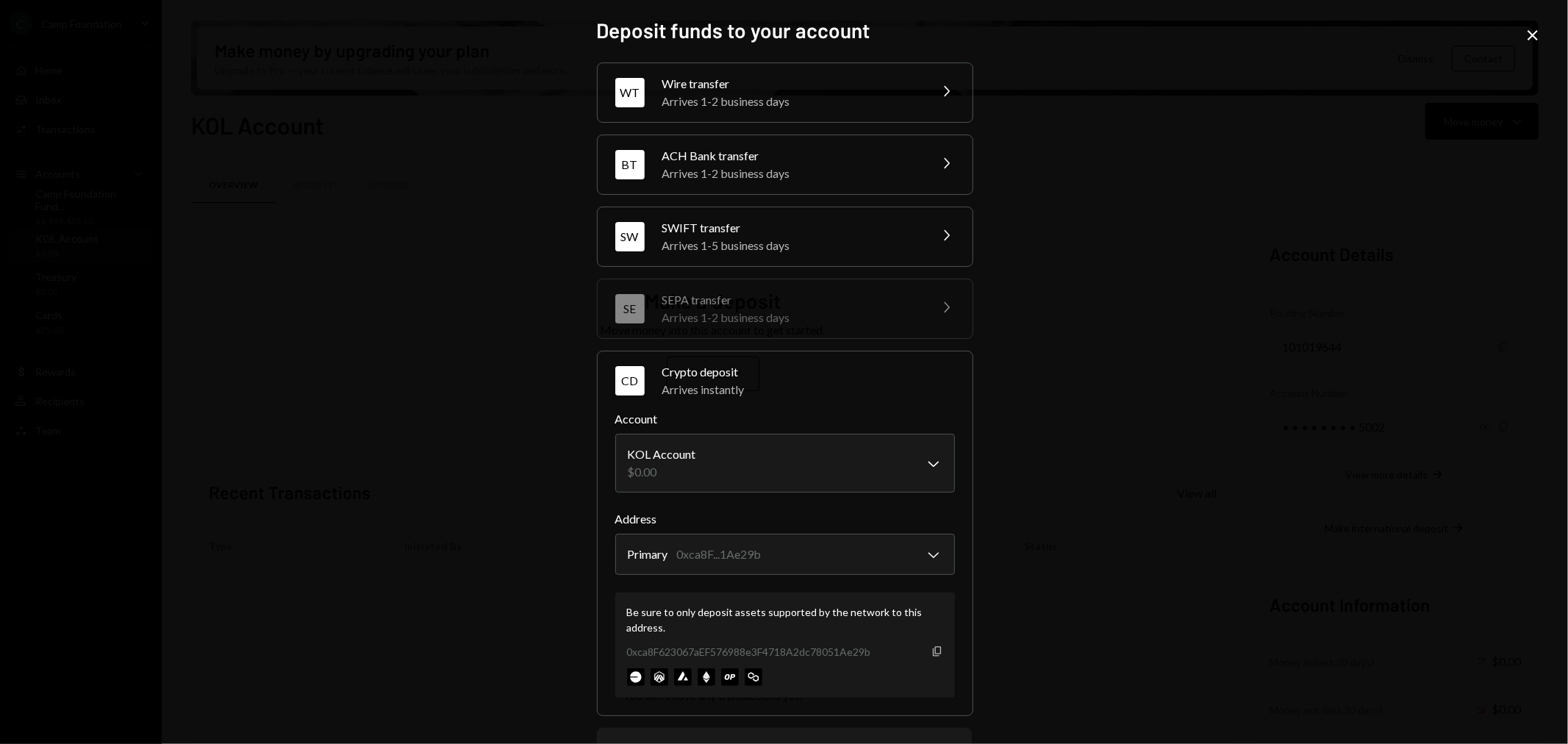
click at [938, 651] on icon "Copy" at bounding box center [937, 651] width 11 height 11
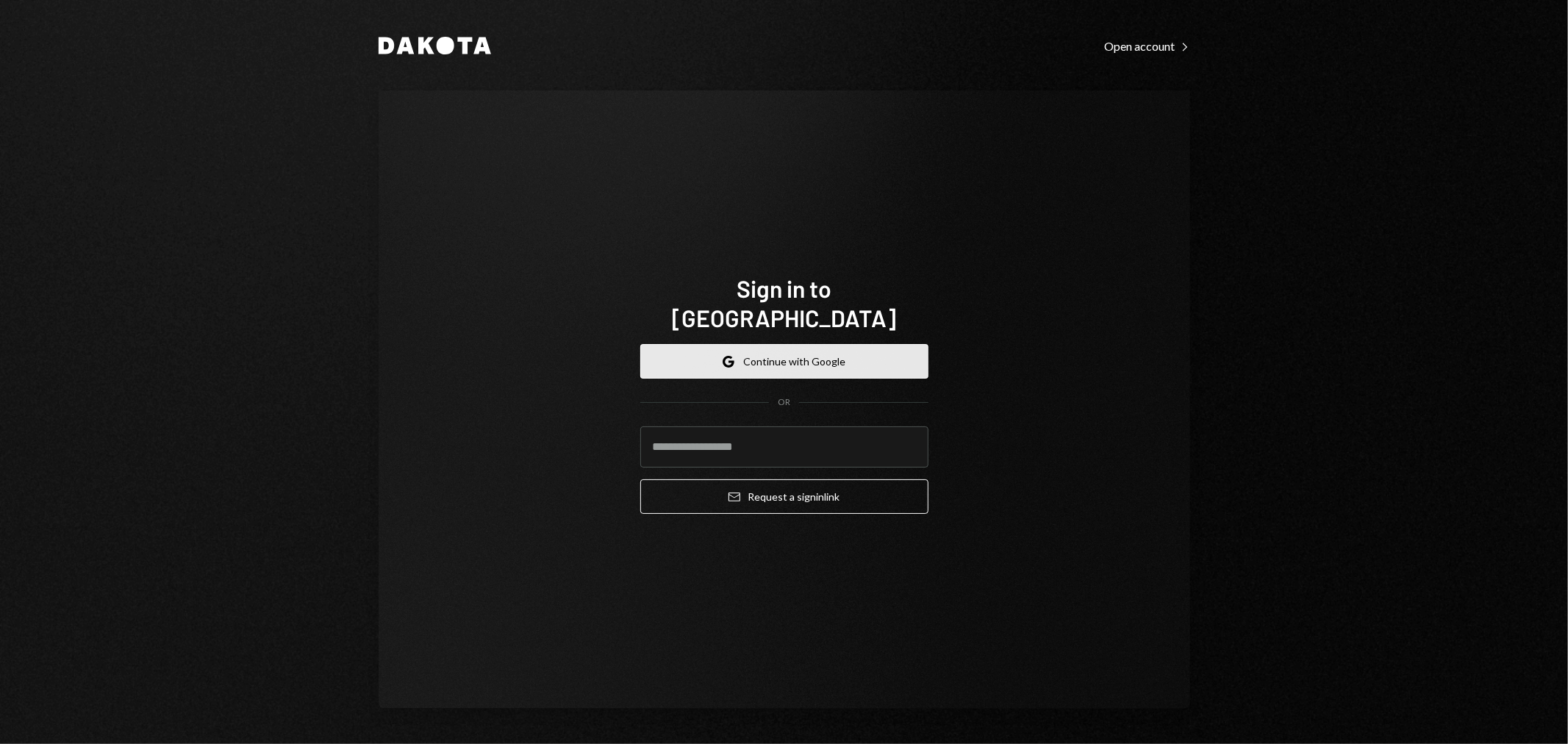
click at [821, 344] on button "Google Continue with Google" at bounding box center [784, 361] width 288 height 34
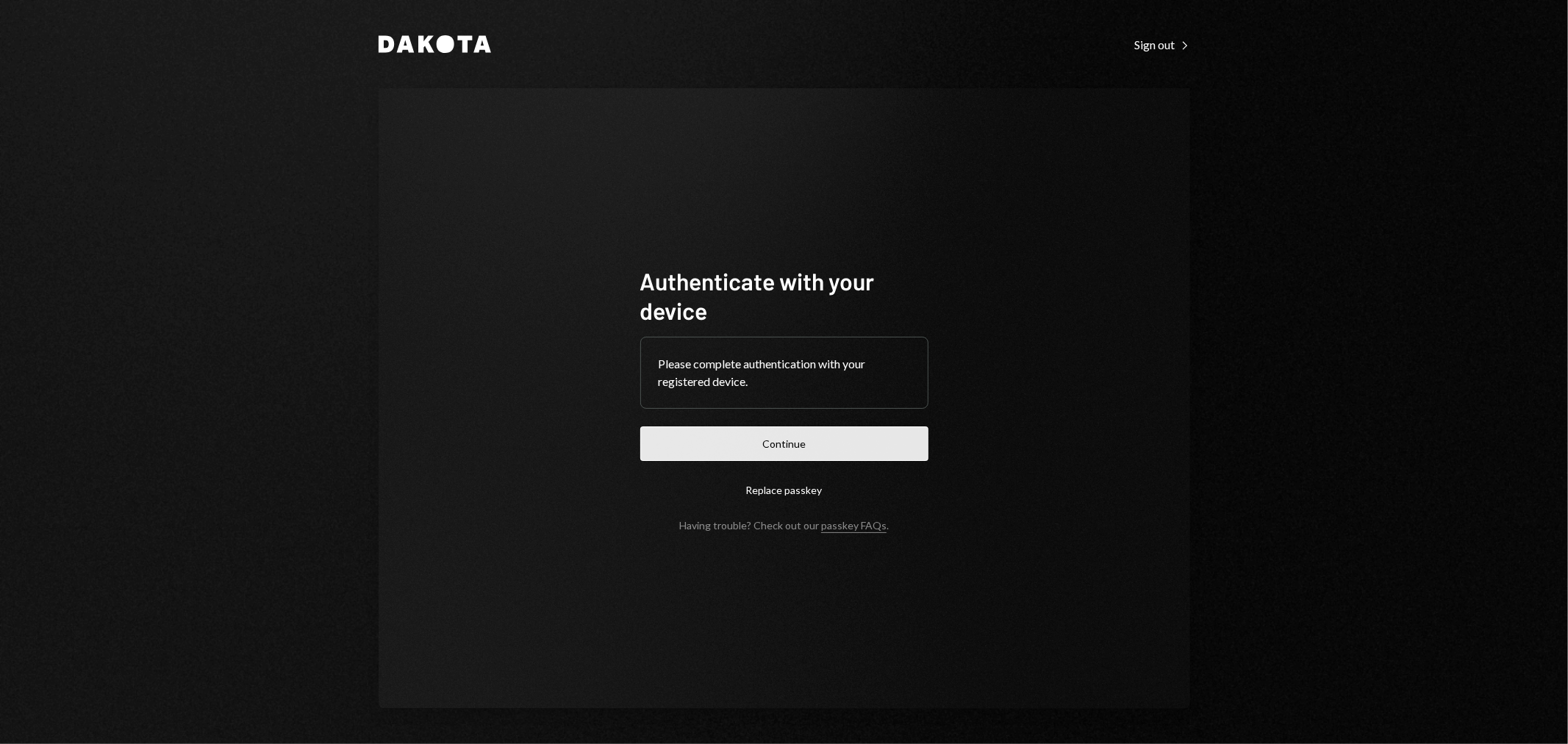
click at [722, 454] on button "Continue" at bounding box center [784, 443] width 288 height 34
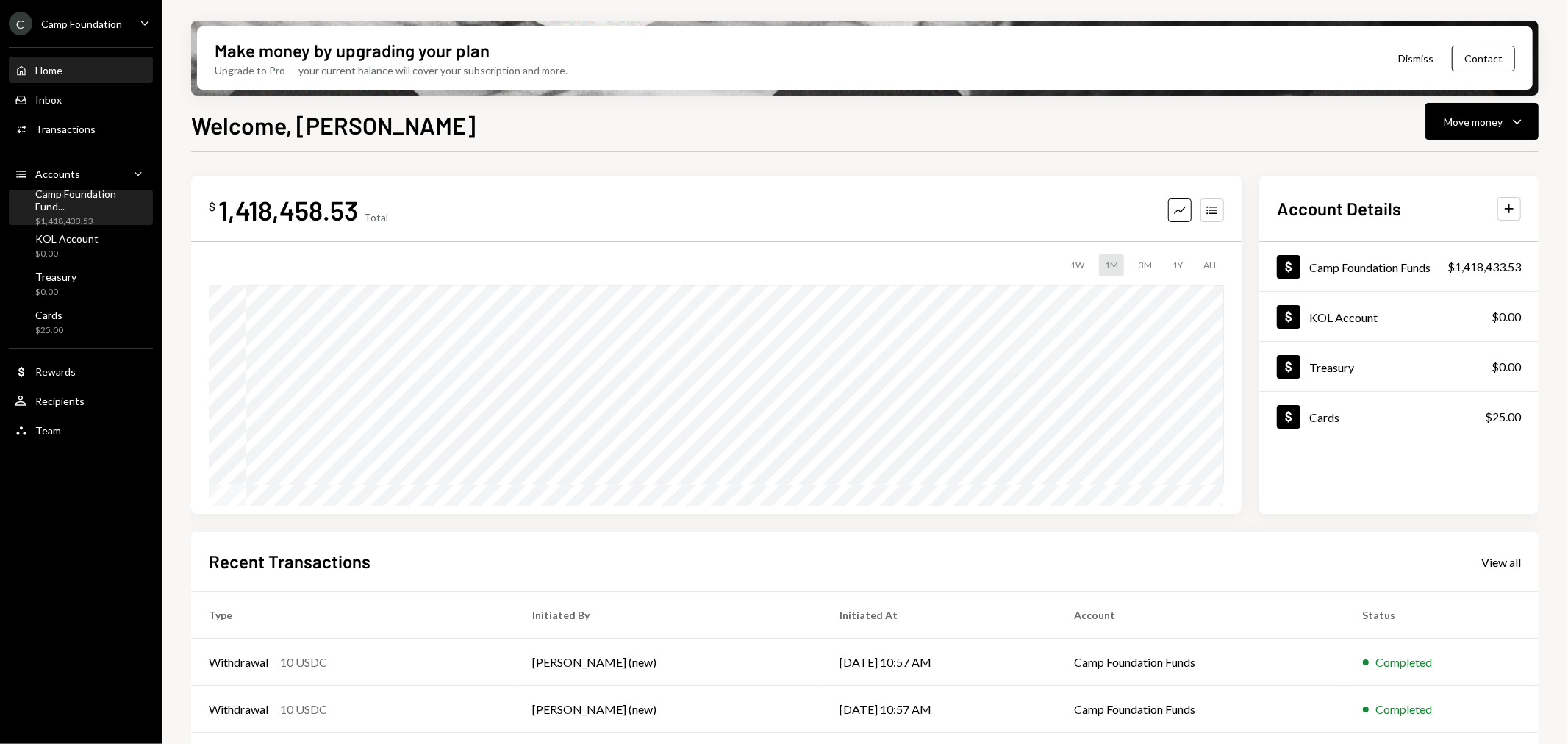
click at [145, 215] on div "$1,418,433.53" at bounding box center [91, 221] width 112 height 12
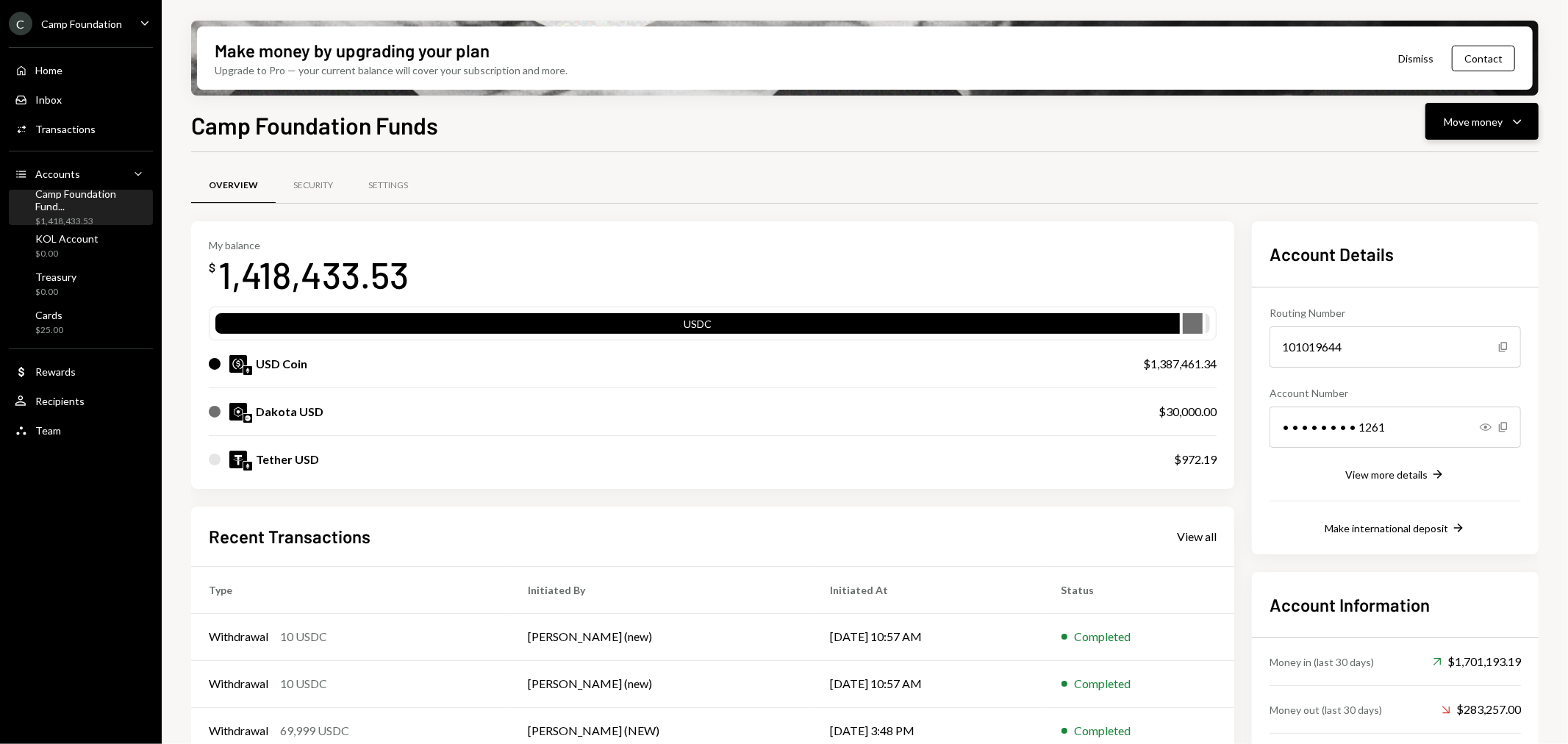
click at [1514, 123] on icon "Caret Down" at bounding box center [1517, 121] width 18 height 18
click at [1464, 165] on div "Send" at bounding box center [1471, 165] width 107 height 15
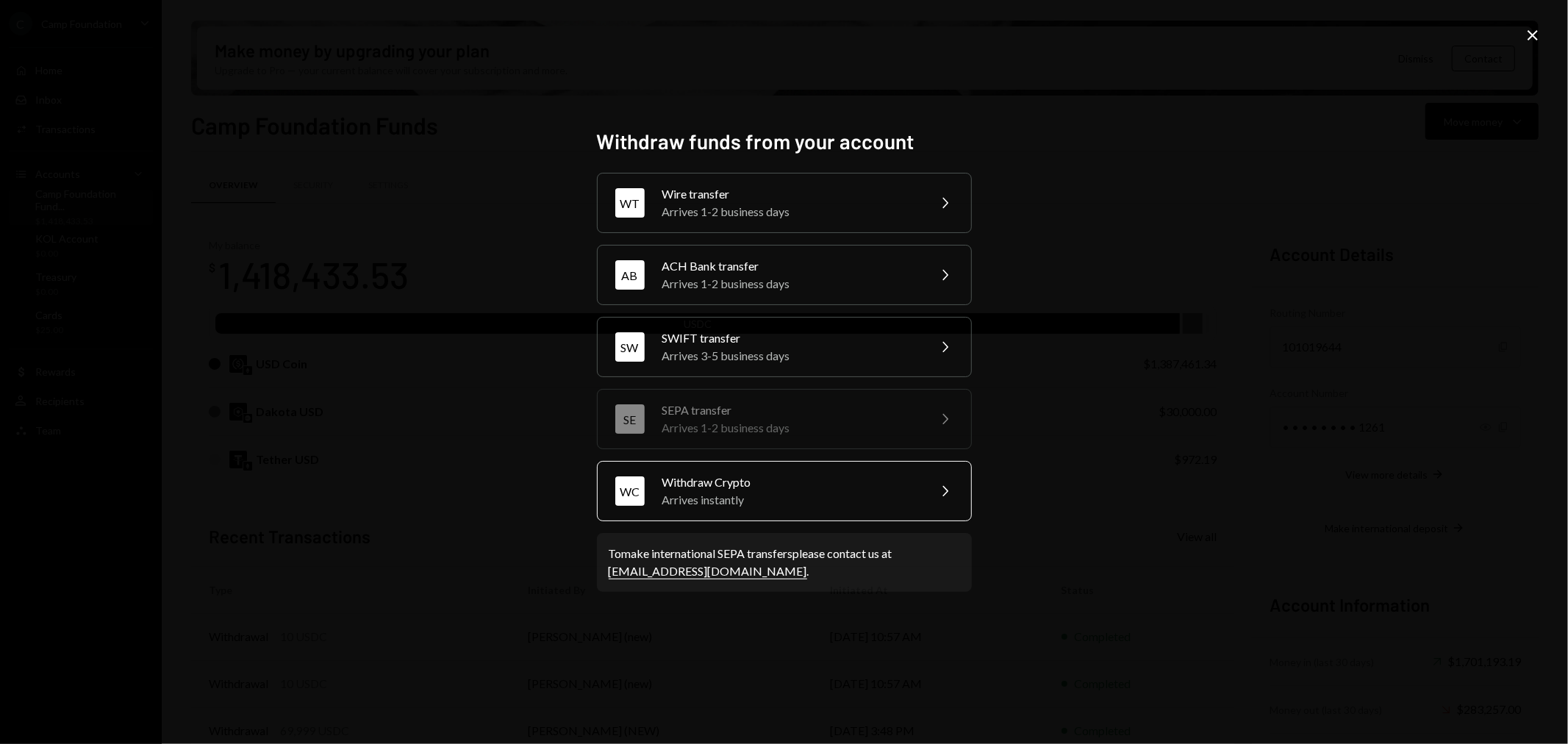
click at [812, 493] on div "Arrives instantly" at bounding box center [790, 499] width 256 height 18
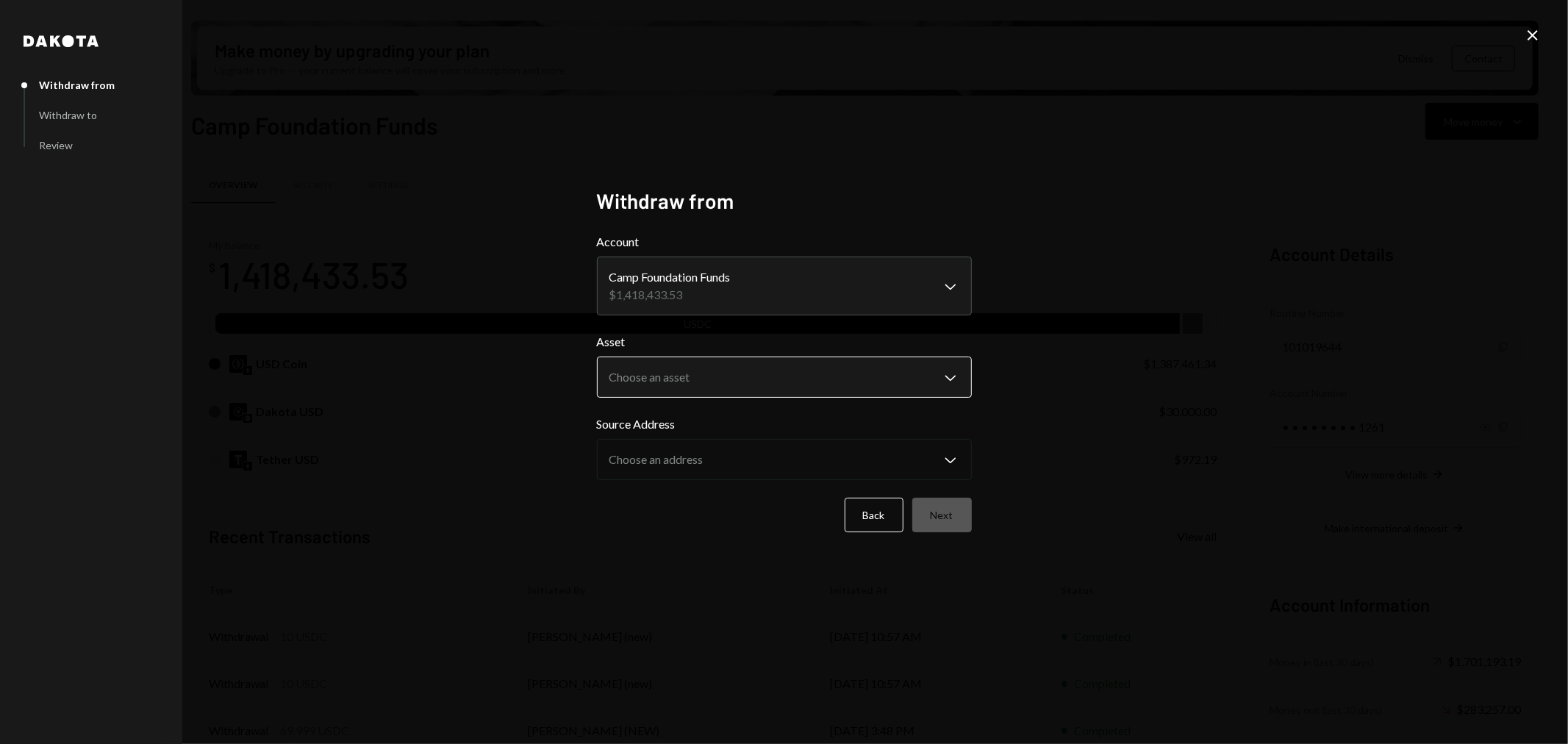
click at [731, 387] on body "C Camp Foundation Caret Down Home Home Inbox Inbox Activities Transactions Acco…" at bounding box center [784, 372] width 1568 height 744
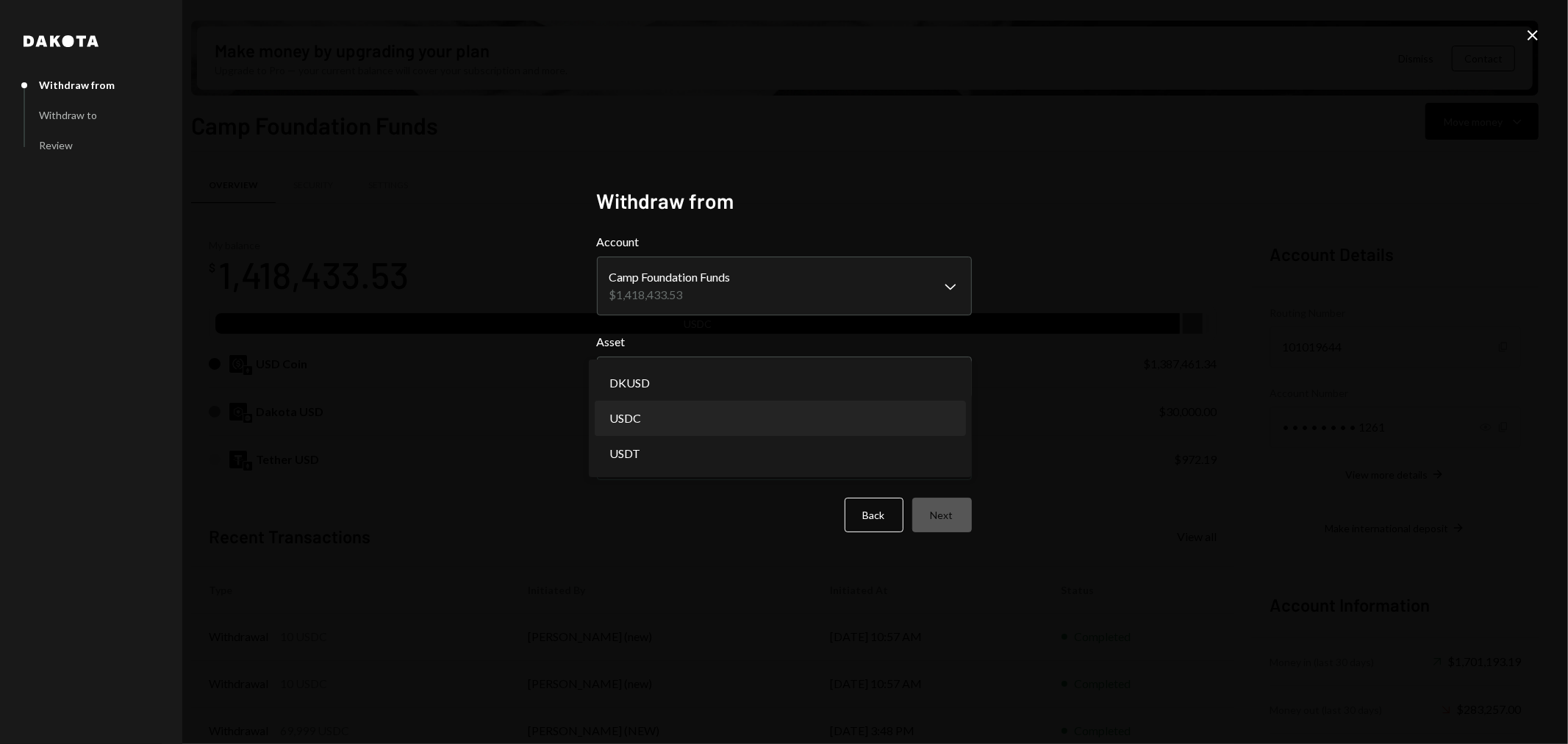
select select "****"
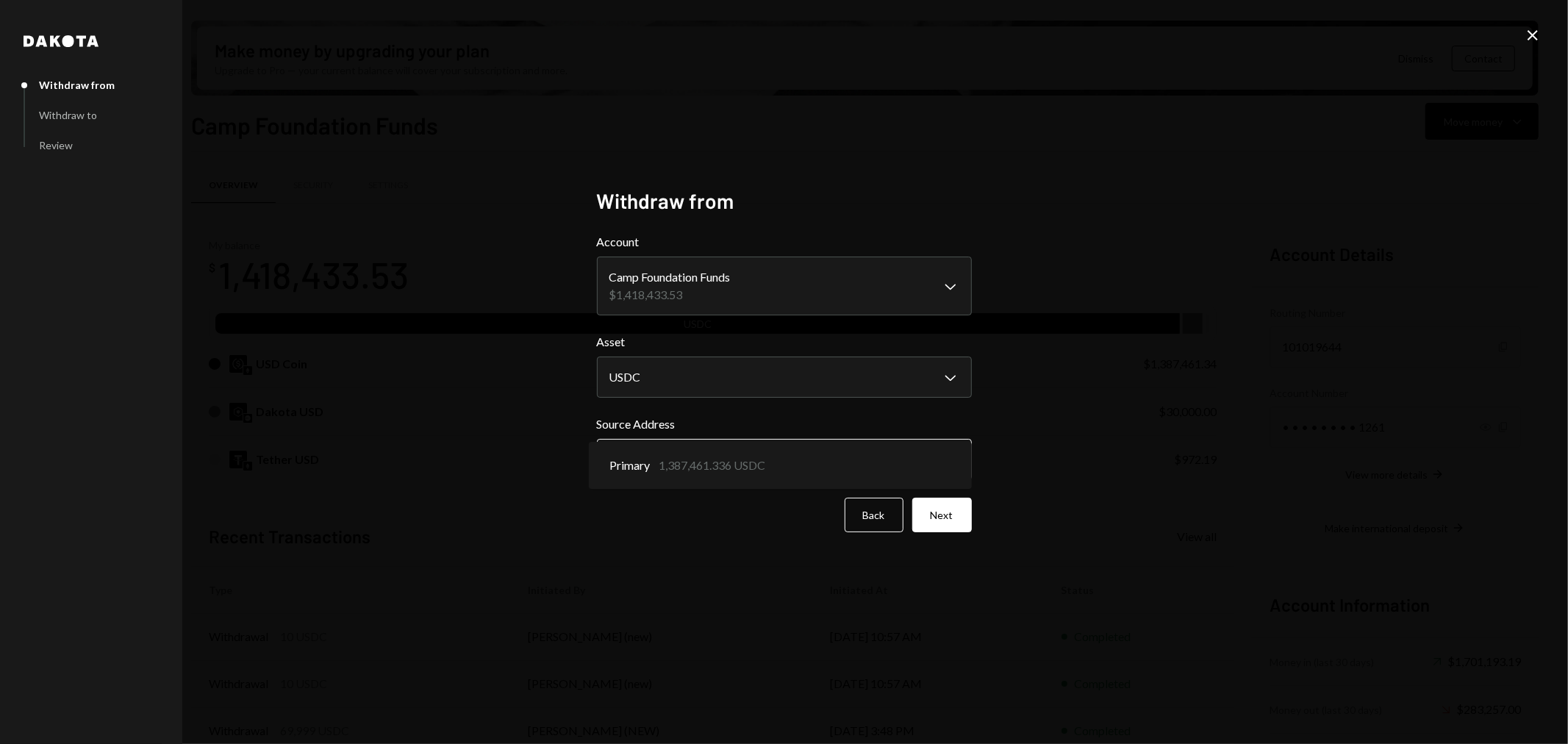
click at [725, 458] on body "C Camp Foundation Caret Down Home Home Inbox Inbox Activities Transactions Acco…" at bounding box center [784, 372] width 1568 height 744
click at [842, 468] on body "C Camp Foundation Caret Down Home Home Inbox Inbox Activities Transactions Acco…" at bounding box center [784, 372] width 1568 height 744
click at [939, 512] on button "Next" at bounding box center [942, 514] width 60 height 34
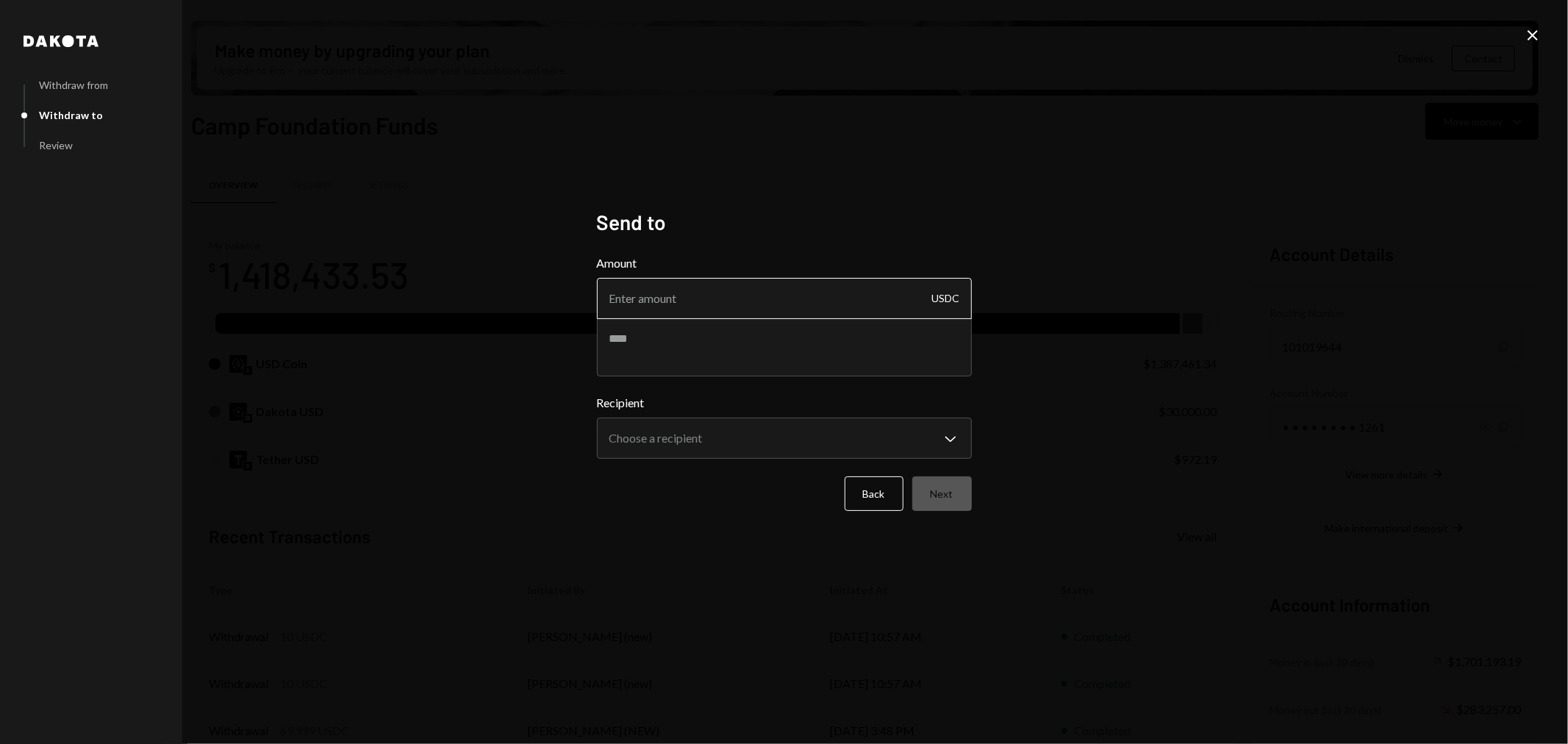
click at [688, 292] on input "Amount" at bounding box center [785, 299] width 375 height 41
type input "1"
click at [726, 339] on textarea at bounding box center [785, 347] width 375 height 59
type textarea "**********"
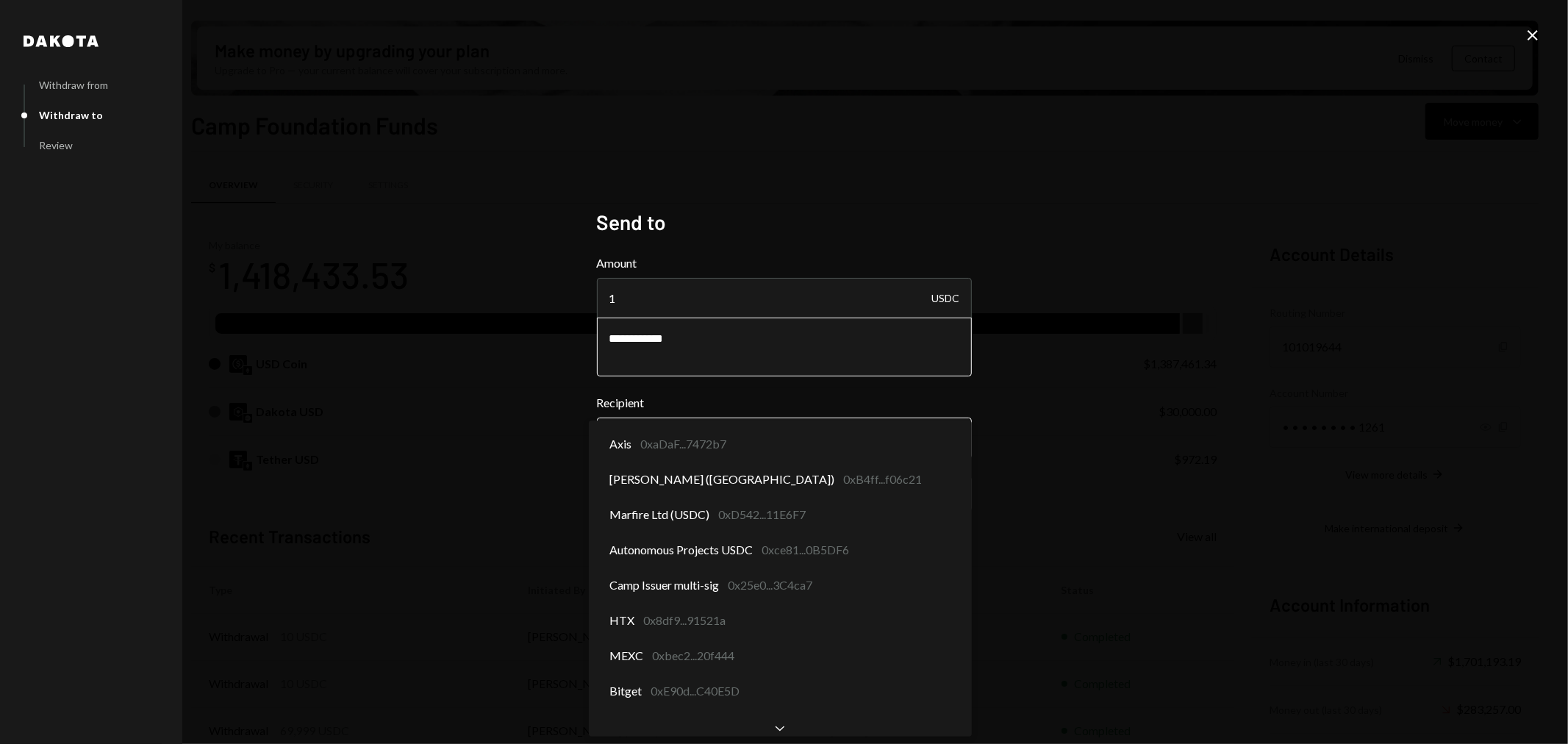
click at [768, 438] on body "C Camp Foundation Caret Down Home Home Inbox Inbox Activities Transactions Acco…" at bounding box center [784, 372] width 1568 height 744
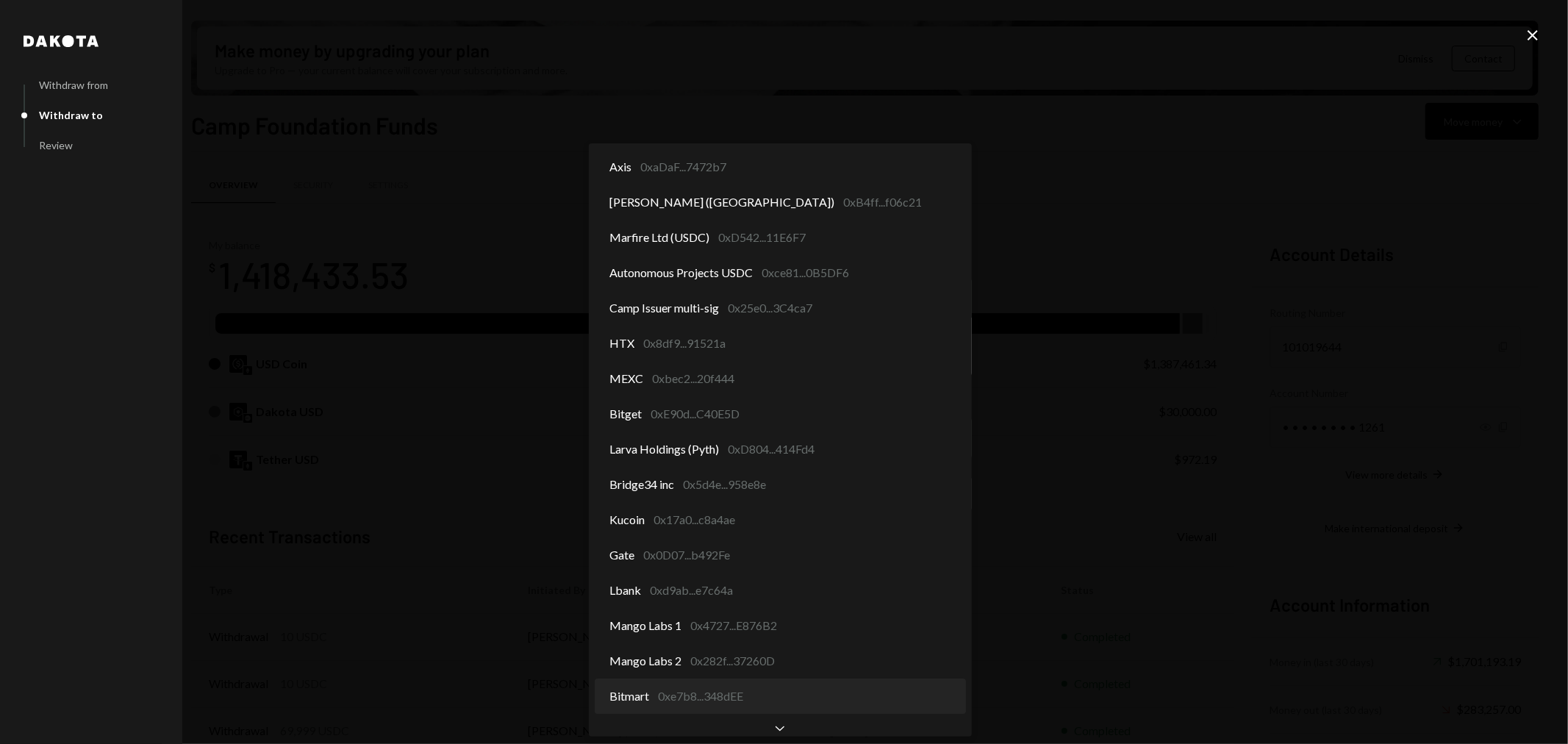
select select "**********"
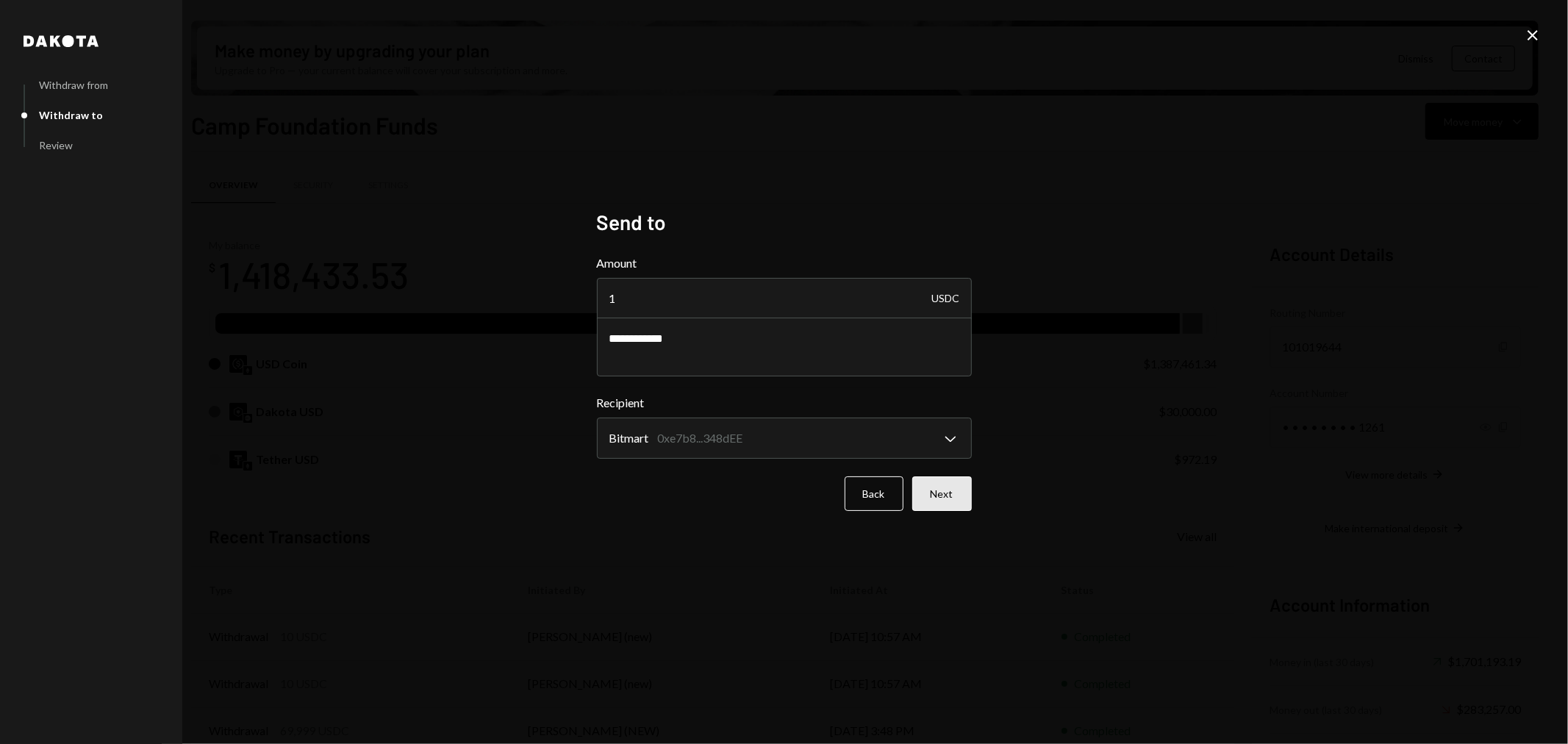
click at [951, 496] on button "Next" at bounding box center [942, 493] width 60 height 34
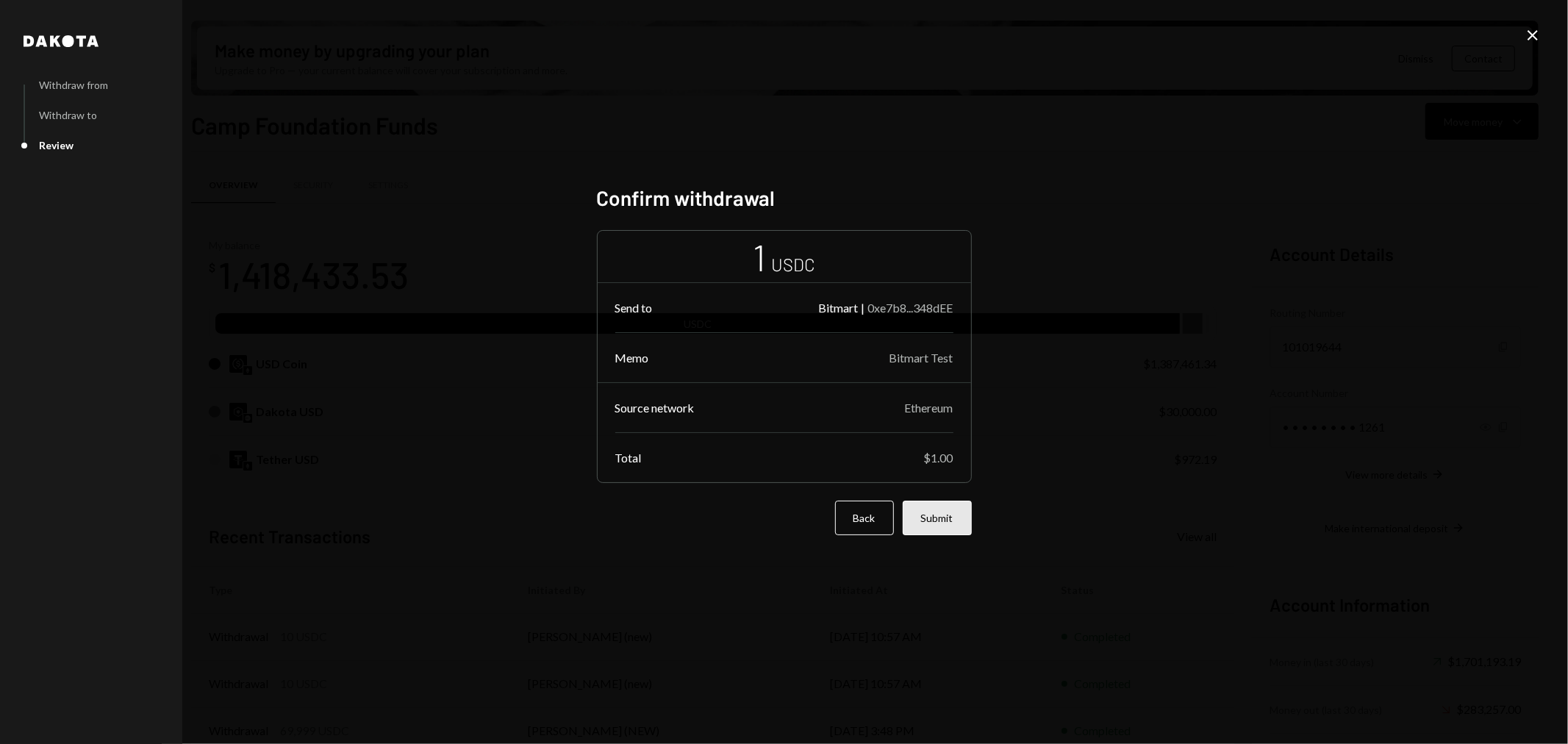
click at [951, 527] on button "Submit" at bounding box center [937, 517] width 69 height 34
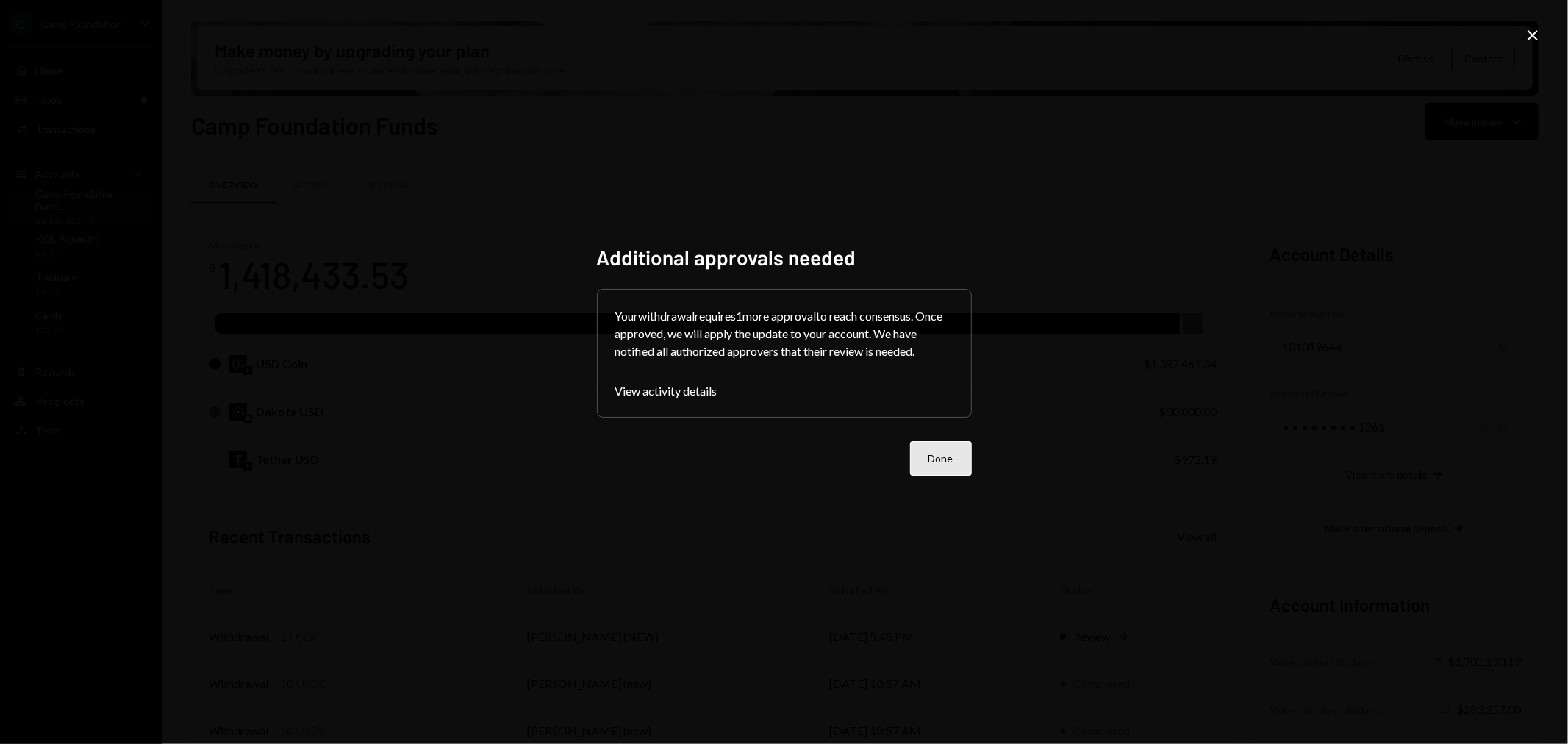
click at [939, 458] on button "Done" at bounding box center [941, 458] width 62 height 34
